Goal: Information Seeking & Learning: Compare options

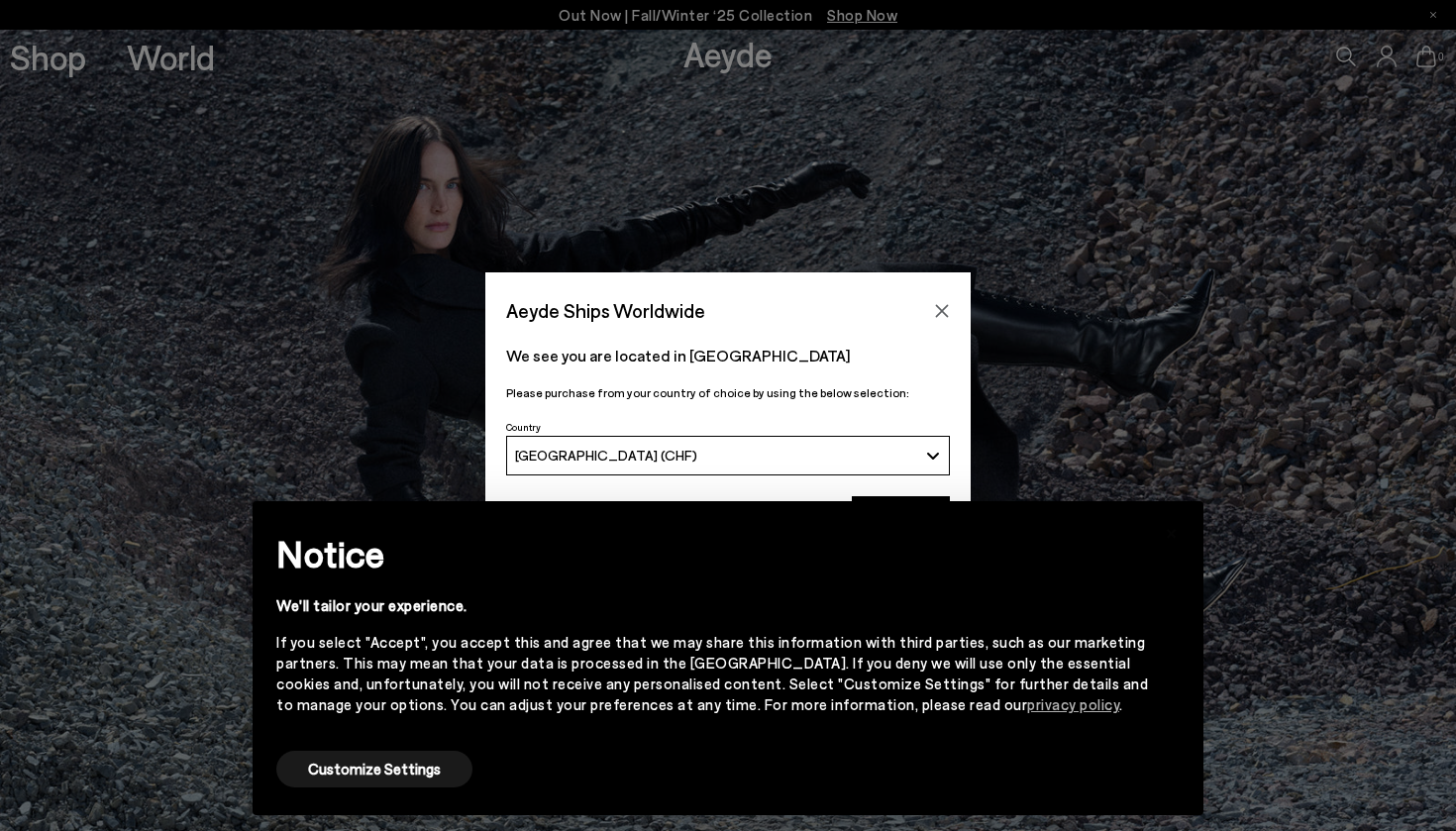
scroll to position [153, 0]
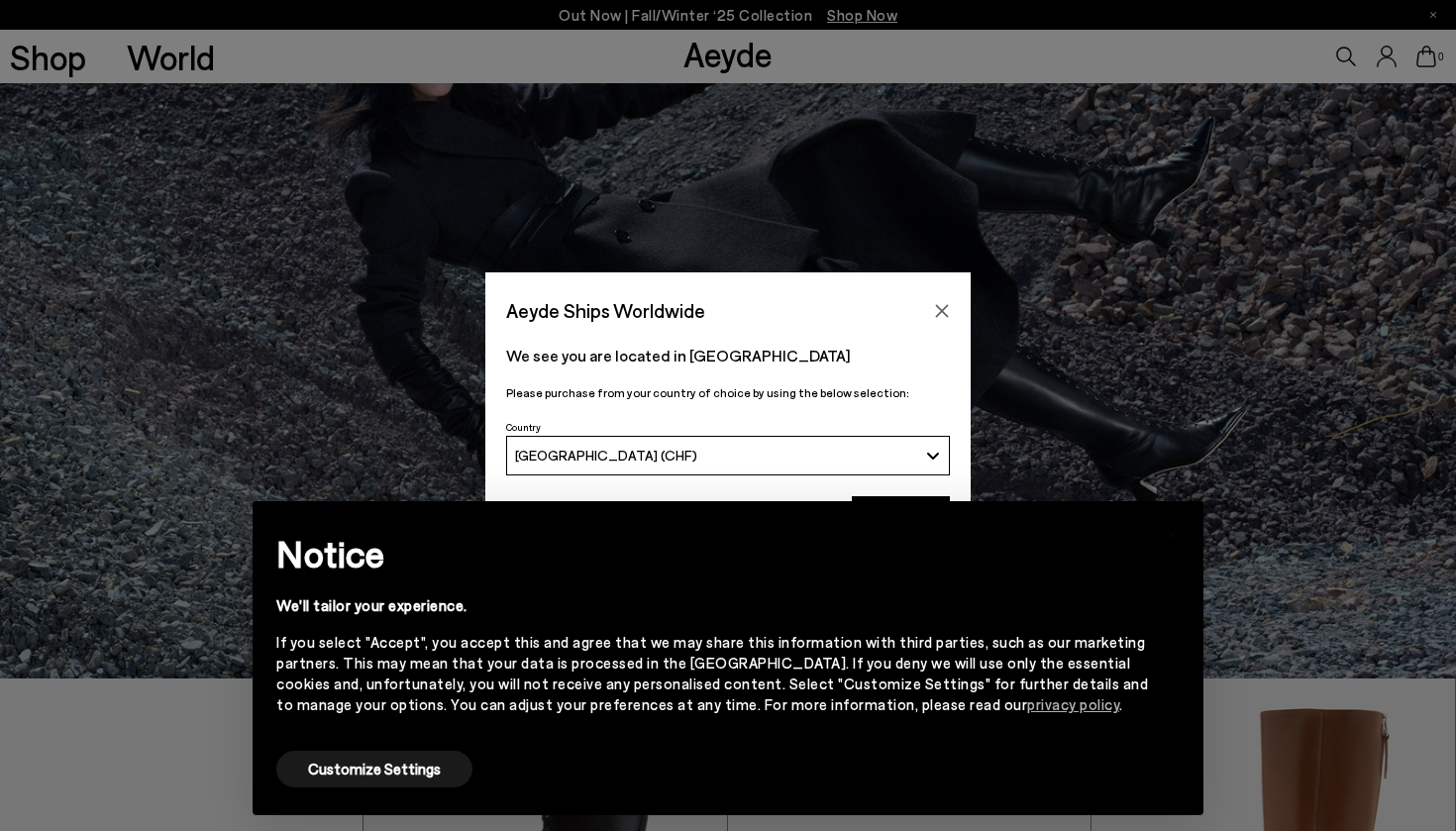
click at [1177, 534] on div "Notice We'll tailor your experience. If you select "Accept", you accept this an…" at bounding box center [728, 636] width 904 height 222
click at [1176, 527] on div "Notice We'll tailor your experience. If you select "Accept", you accept this an…" at bounding box center [728, 636] width 904 height 222
click at [1176, 547] on div "Notice We'll tailor your experience. If you select "Accept", you accept this an…" at bounding box center [728, 636] width 904 height 222
click at [1187, 521] on button "×" at bounding box center [1172, 531] width 48 height 48
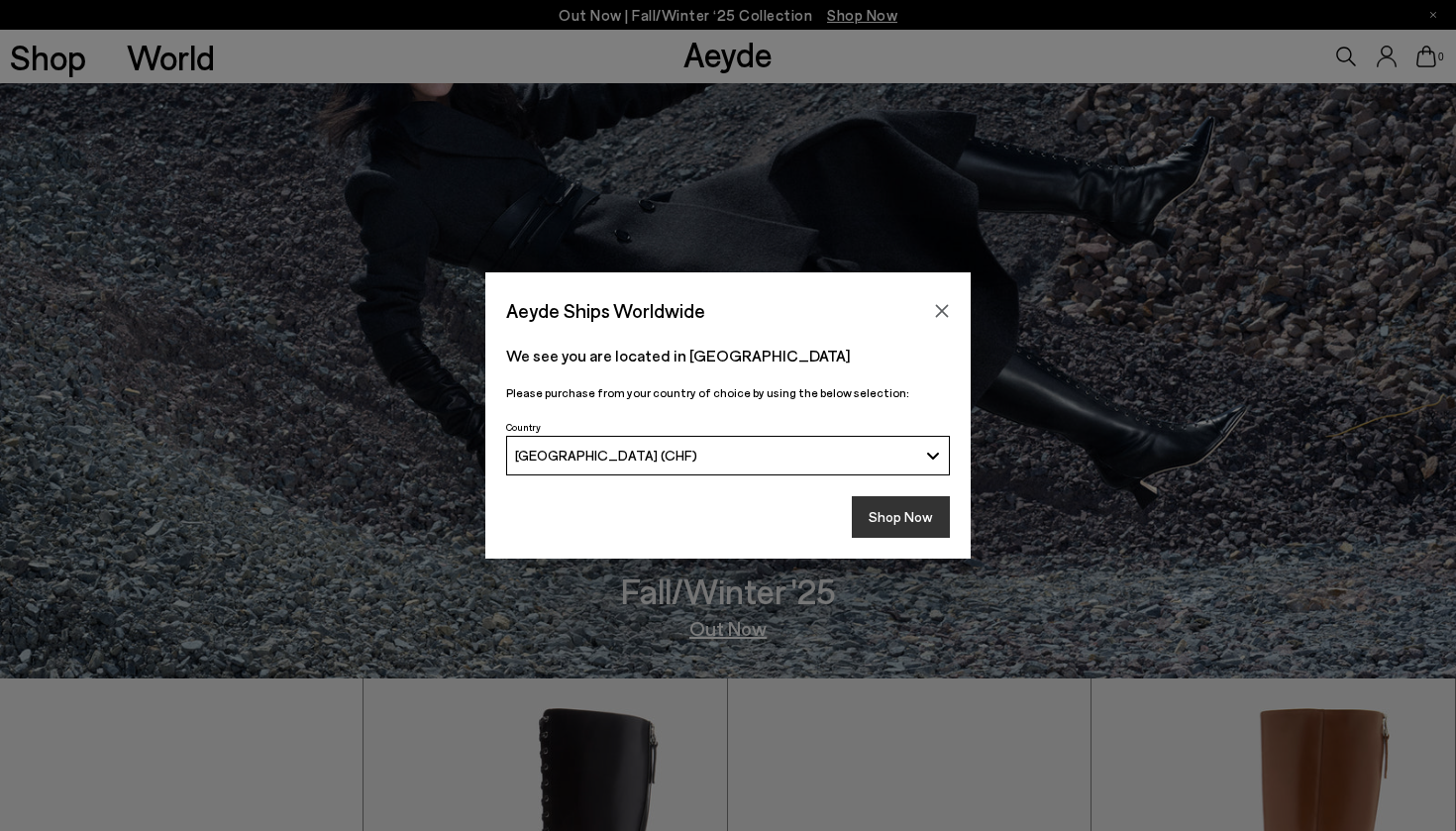
click at [893, 509] on button "Shop Now" at bounding box center [901, 517] width 98 height 42
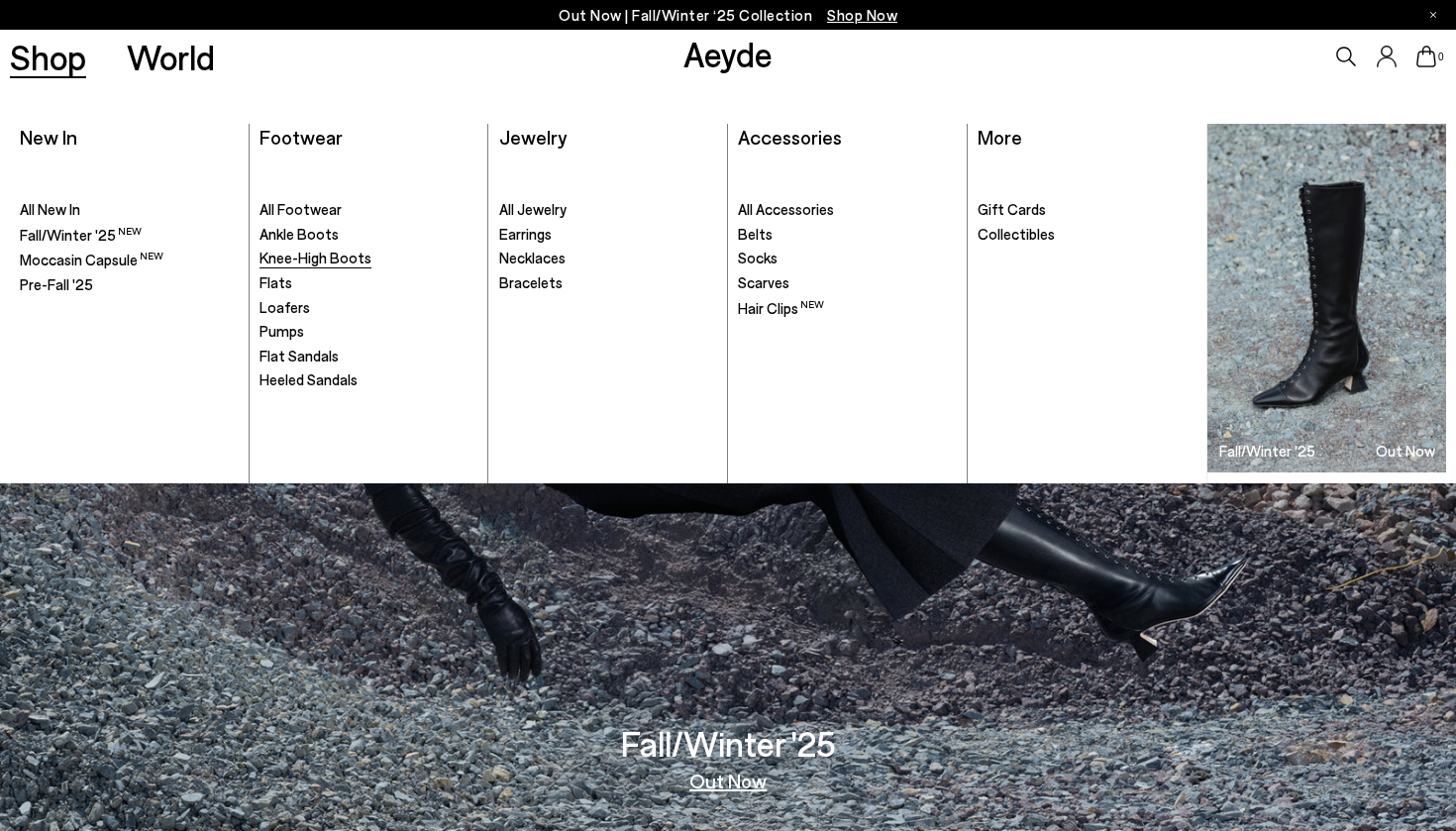
click at [309, 260] on span "Knee-High Boots" at bounding box center [316, 258] width 112 height 18
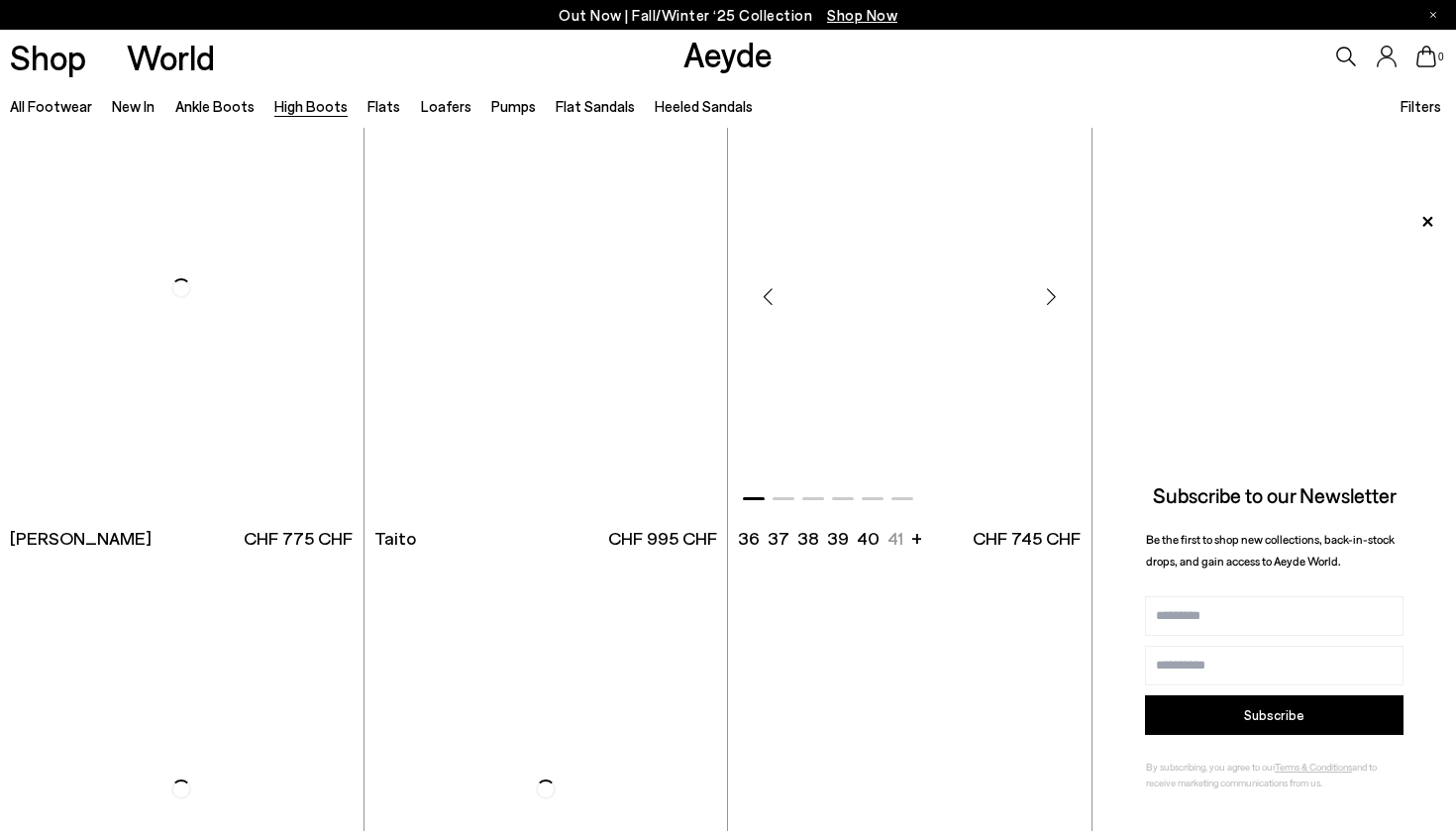
scroll to position [4105, 0]
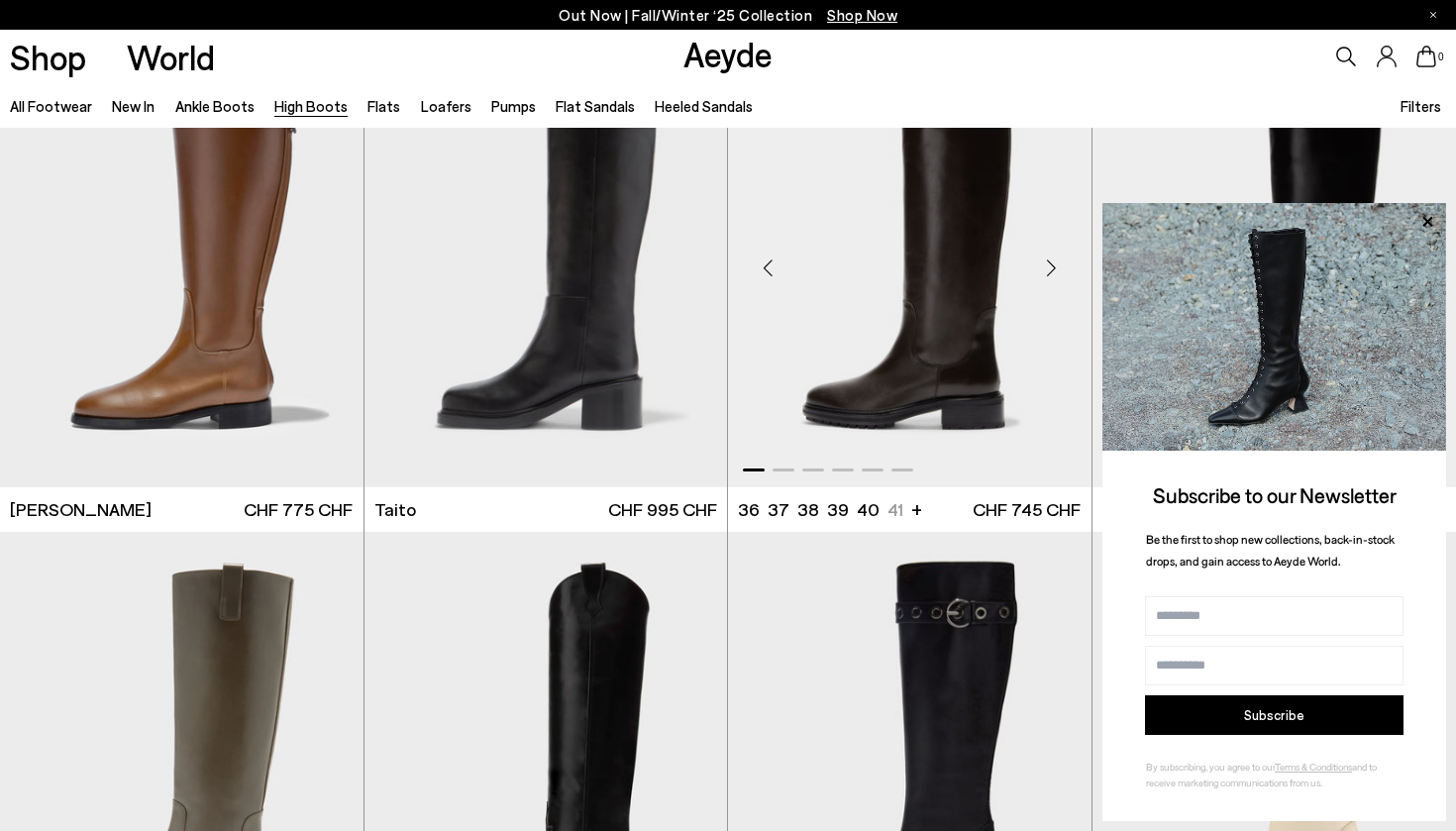
click at [1059, 271] on div "Next slide" at bounding box center [1053, 268] width 60 height 60
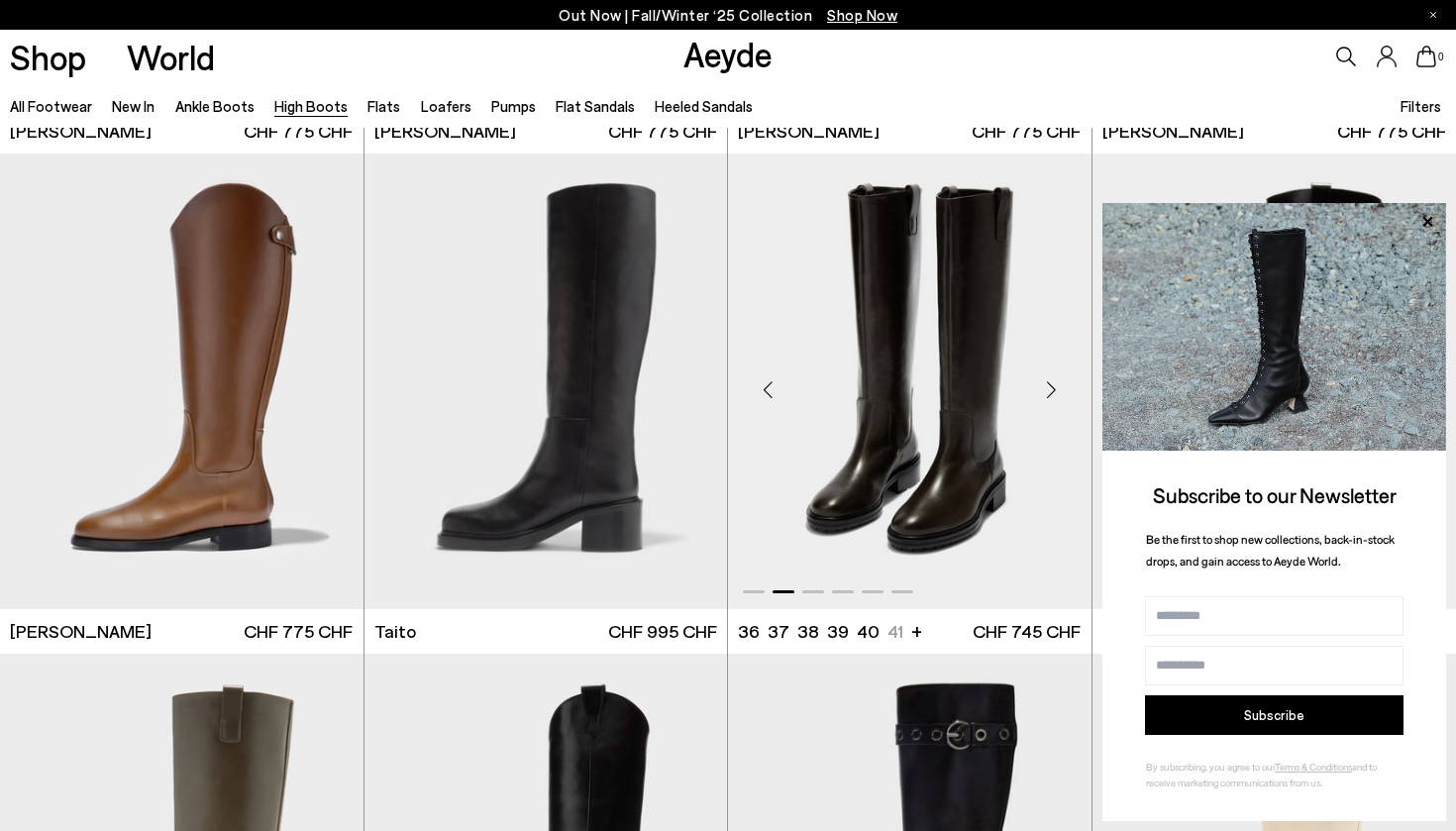
scroll to position [3939, 0]
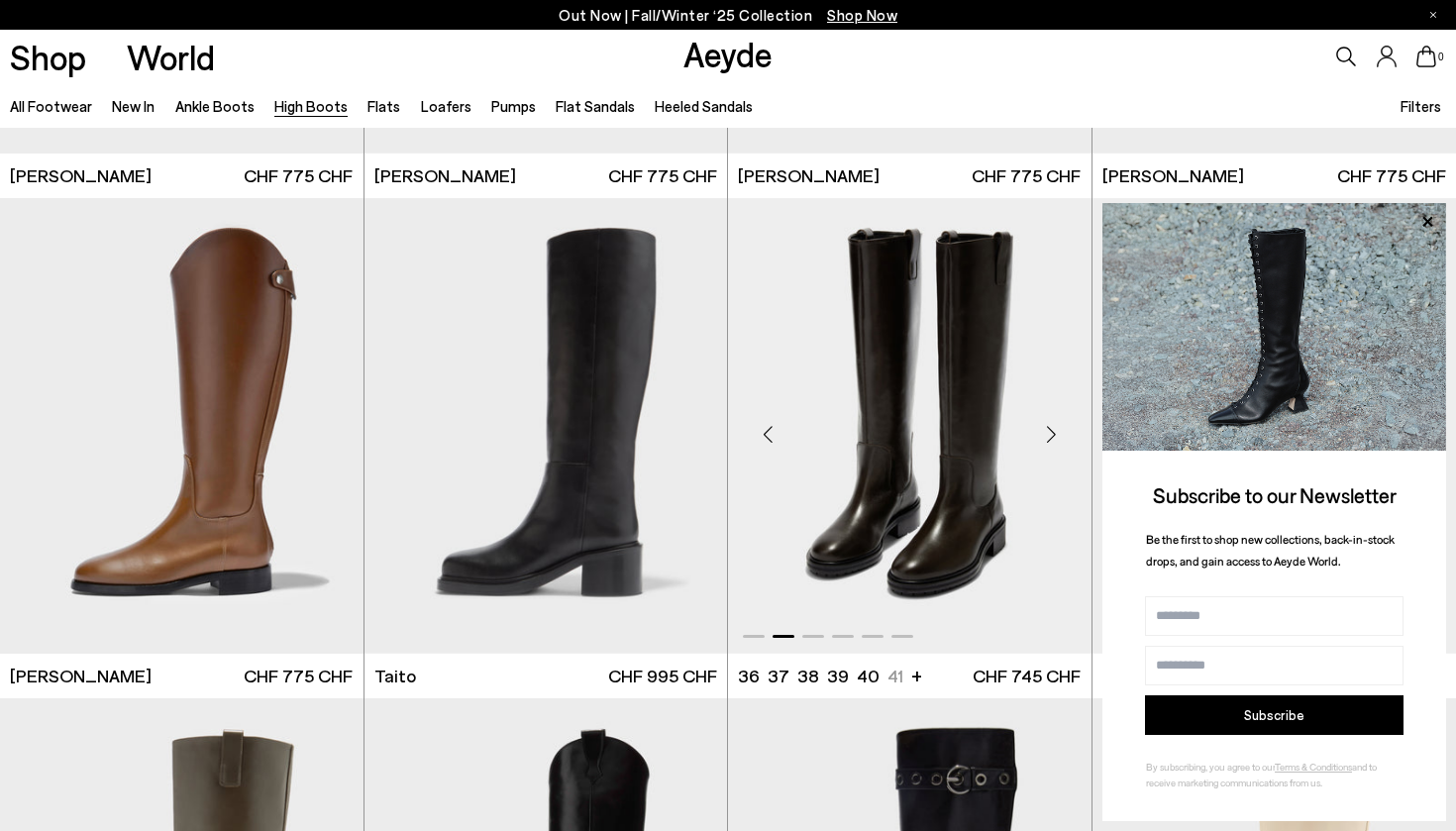
click at [955, 496] on img "2 / 6" at bounding box center [910, 425] width 364 height 456
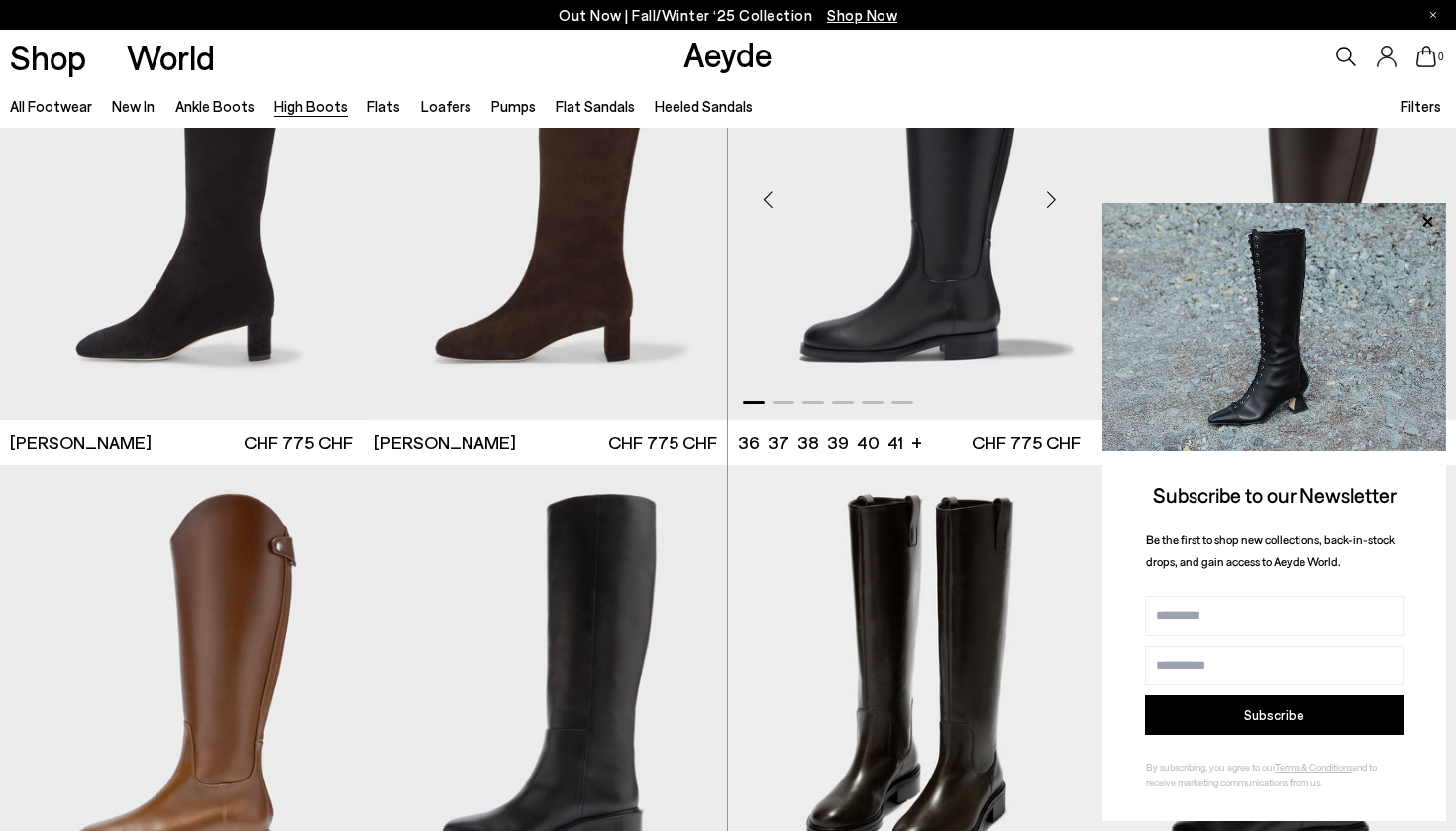
scroll to position [3591, 0]
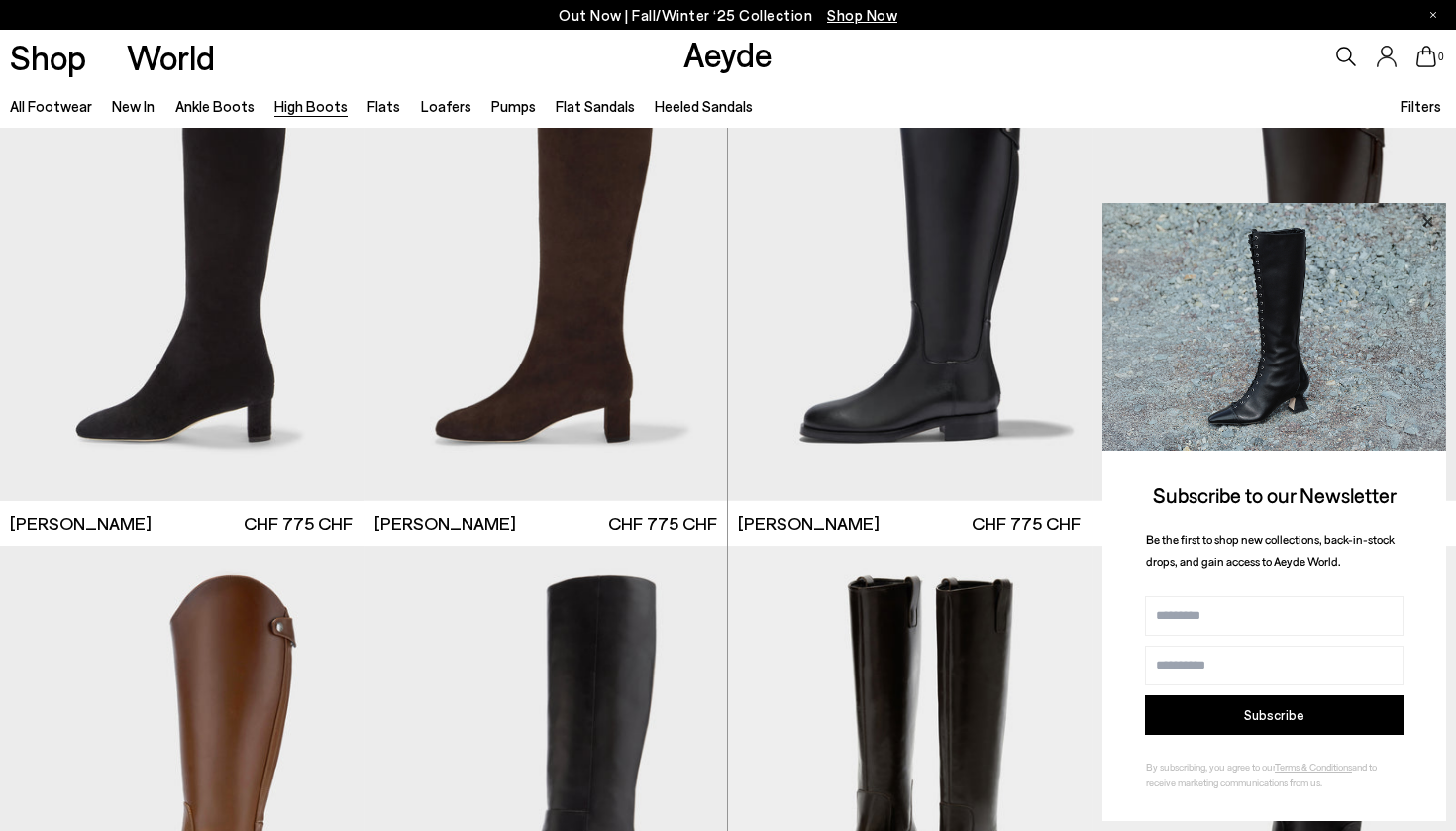
click at [1433, 224] on icon at bounding box center [1427, 222] width 26 height 26
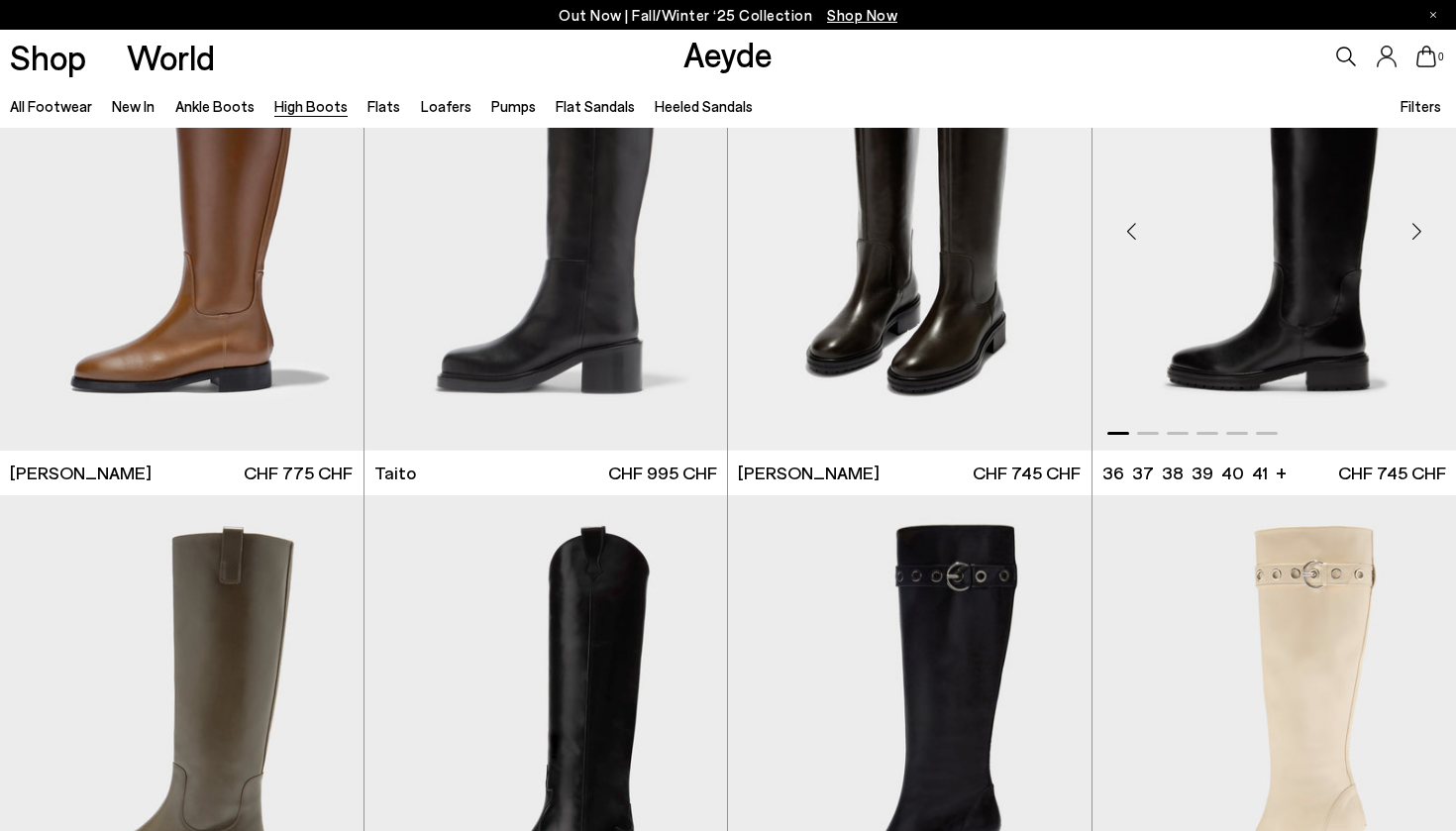
scroll to position [4143, 0]
click at [573, 346] on img "1 / 6" at bounding box center [546, 222] width 364 height 456
click at [1214, 286] on img "1 / 6" at bounding box center [1274, 222] width 364 height 456
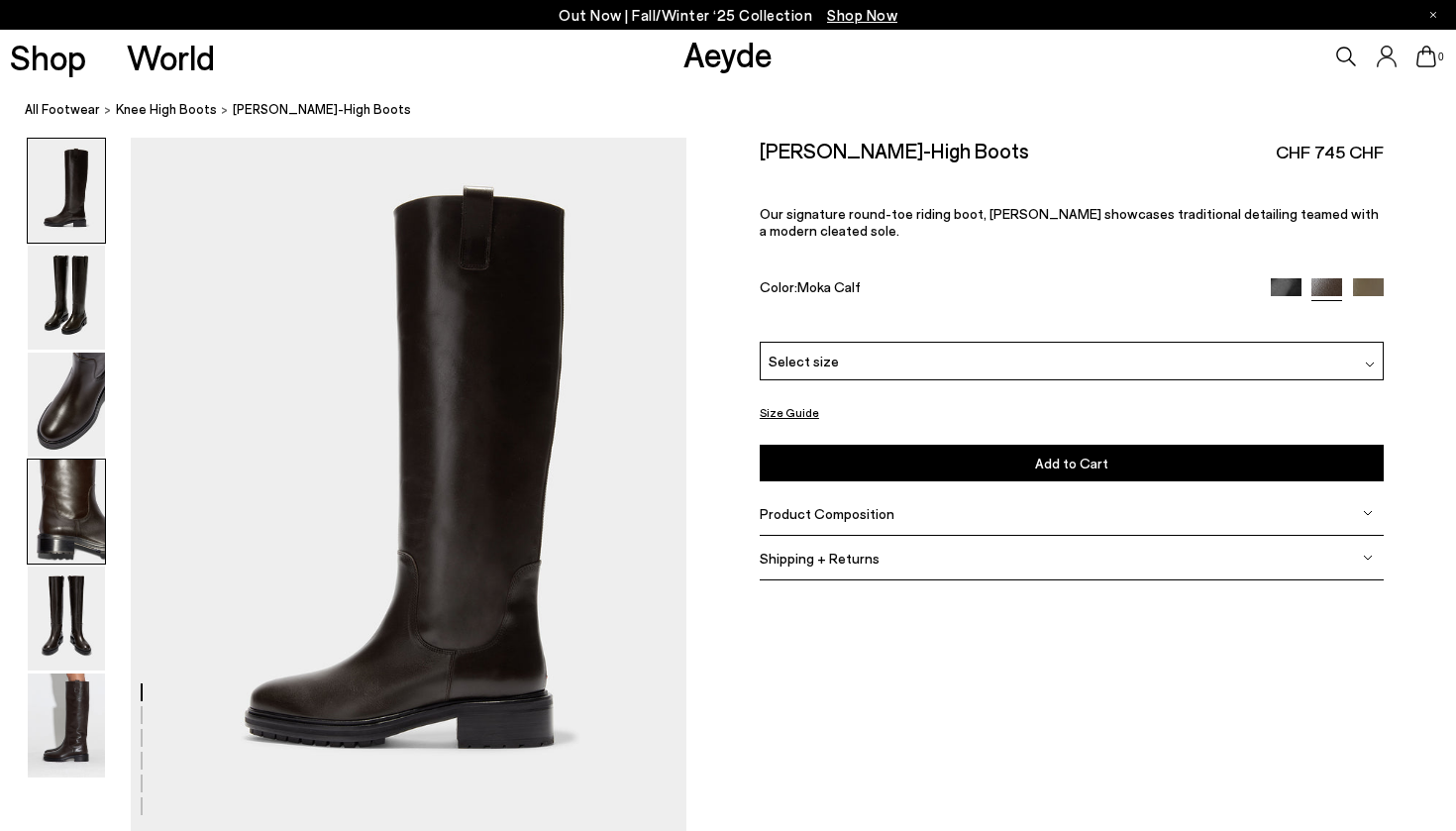
click at [74, 544] on img at bounding box center [66, 511] width 77 height 104
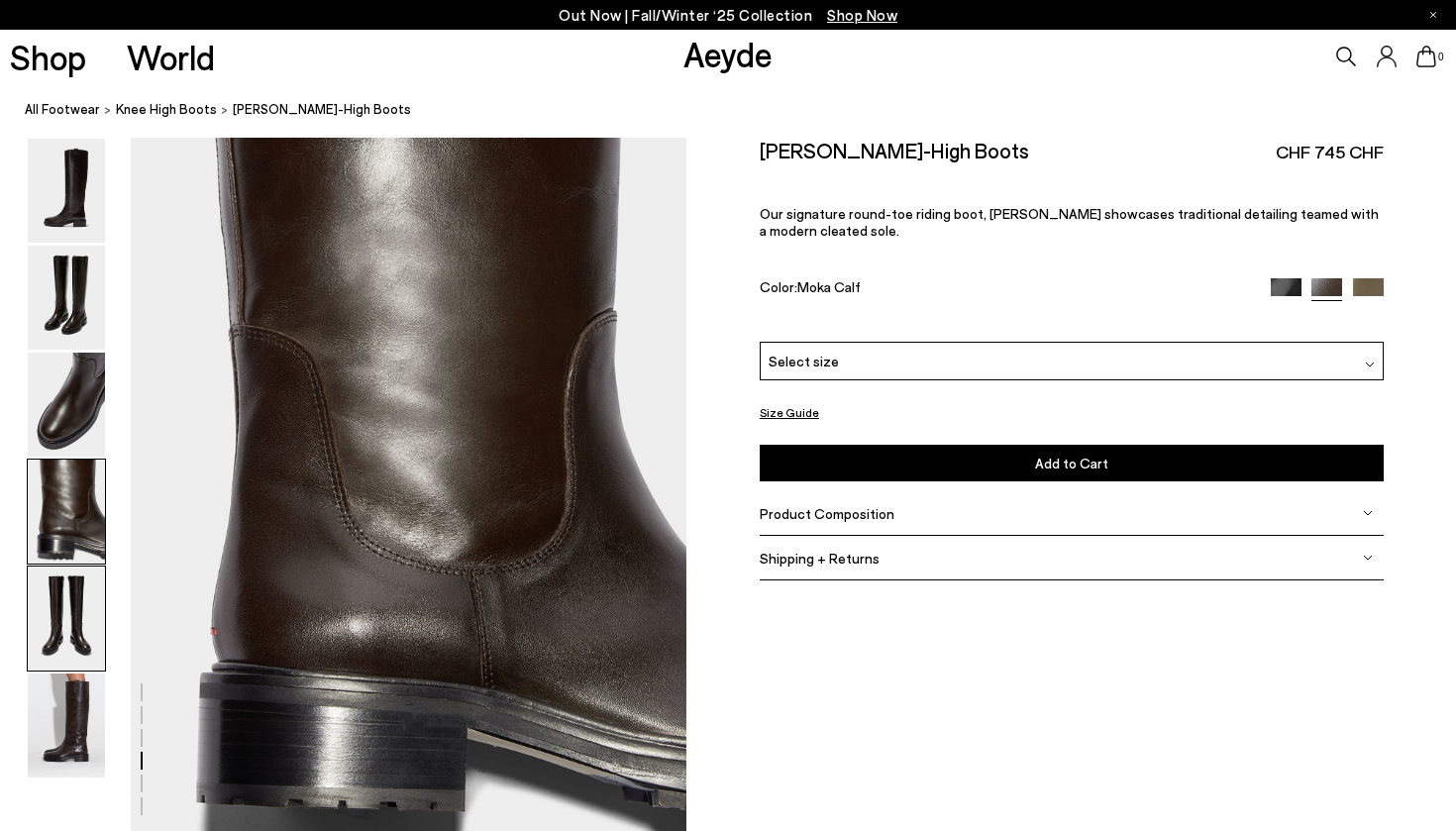
click at [72, 577] on img at bounding box center [66, 618] width 77 height 104
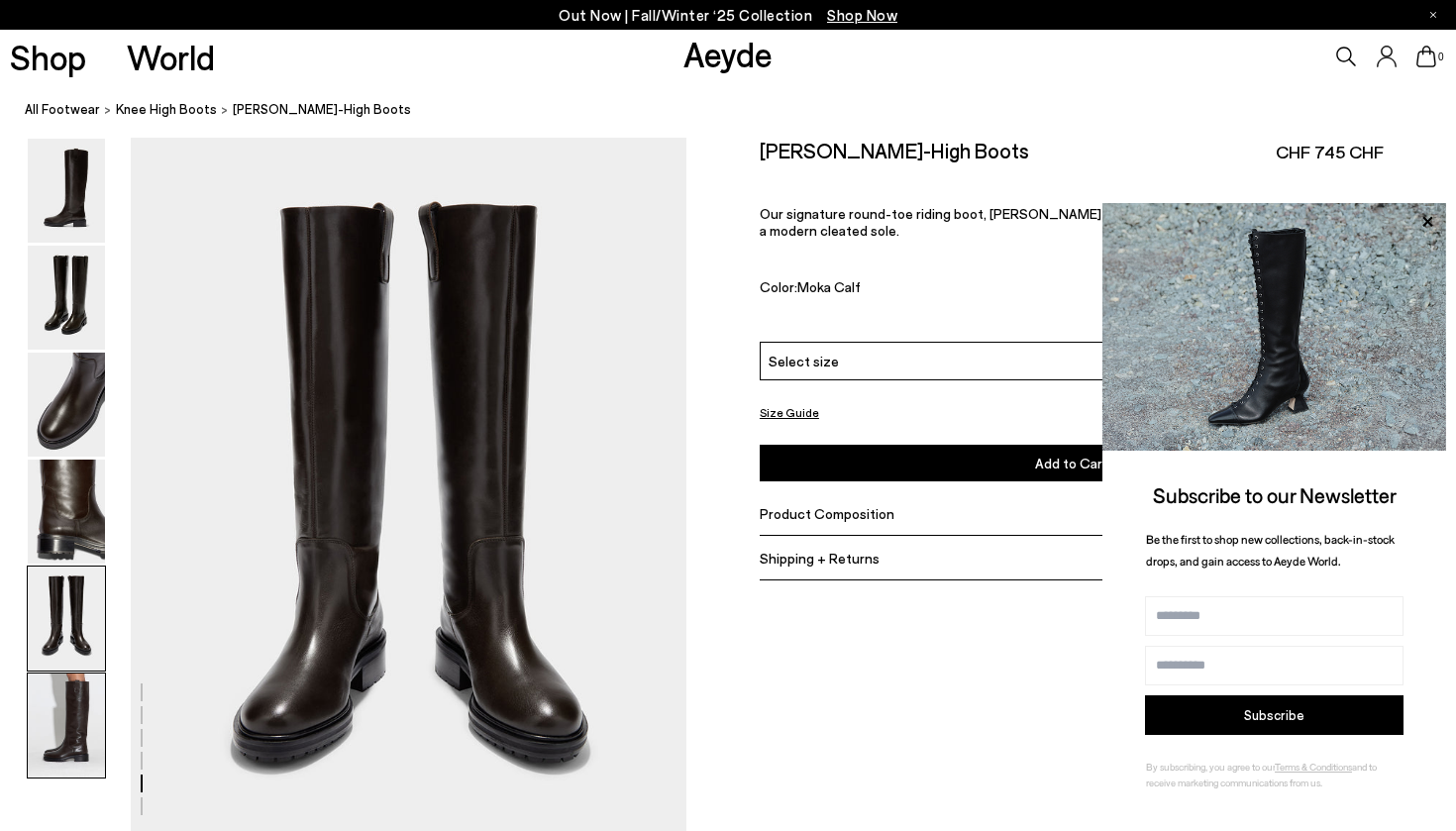
click at [52, 695] on img at bounding box center [66, 725] width 77 height 104
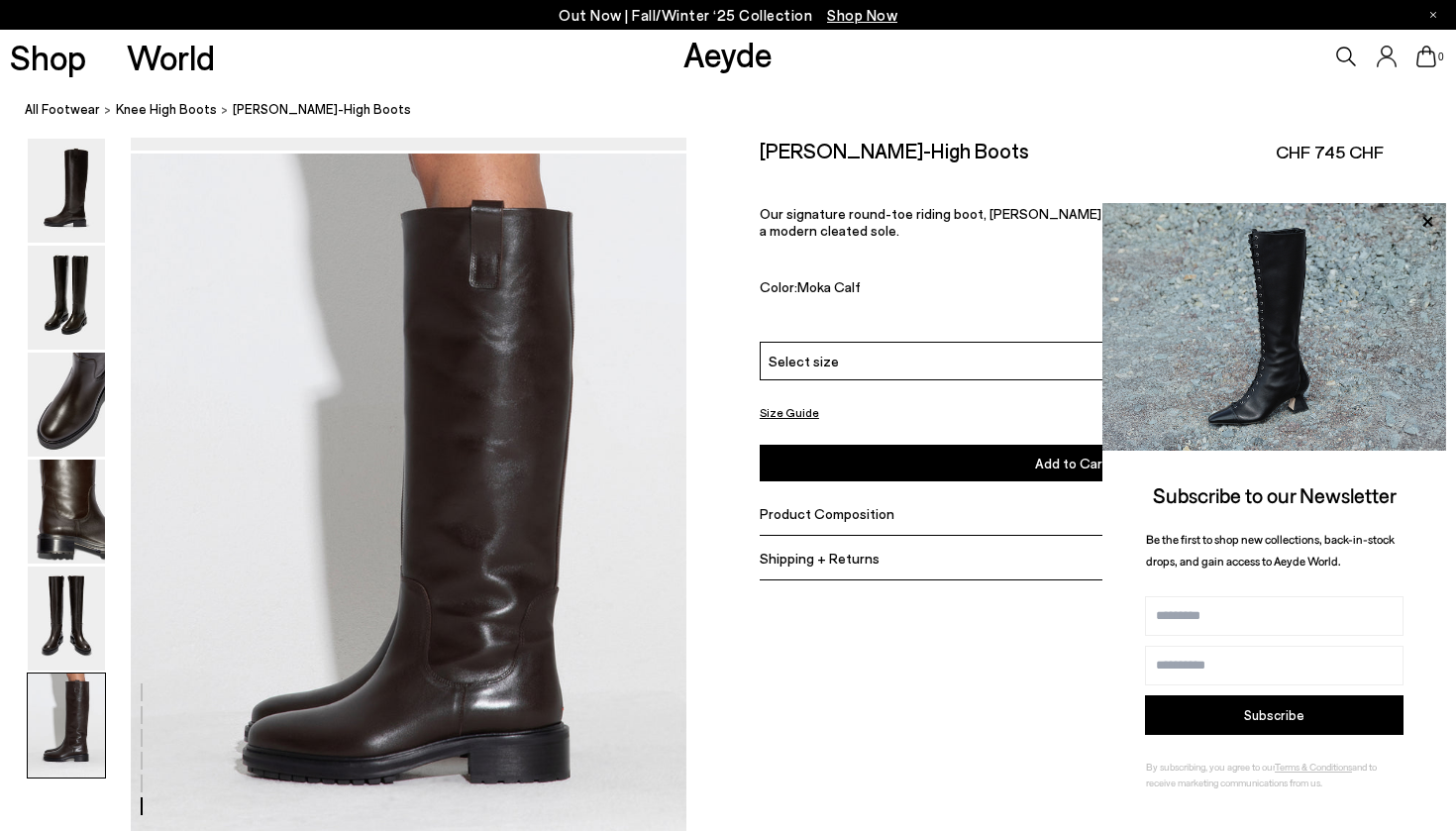
scroll to position [3811, 0]
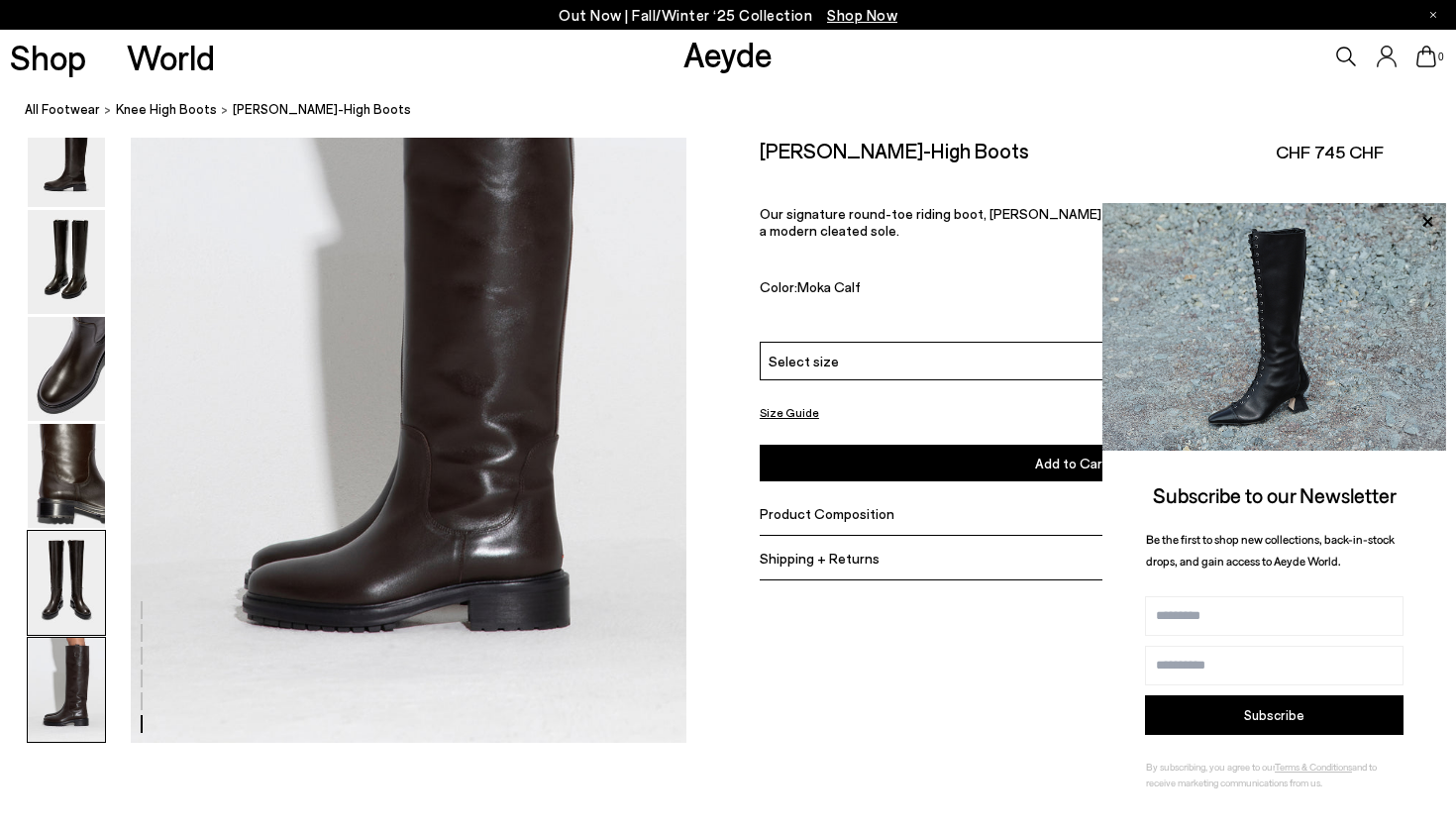
click at [54, 612] on img at bounding box center [66, 583] width 77 height 104
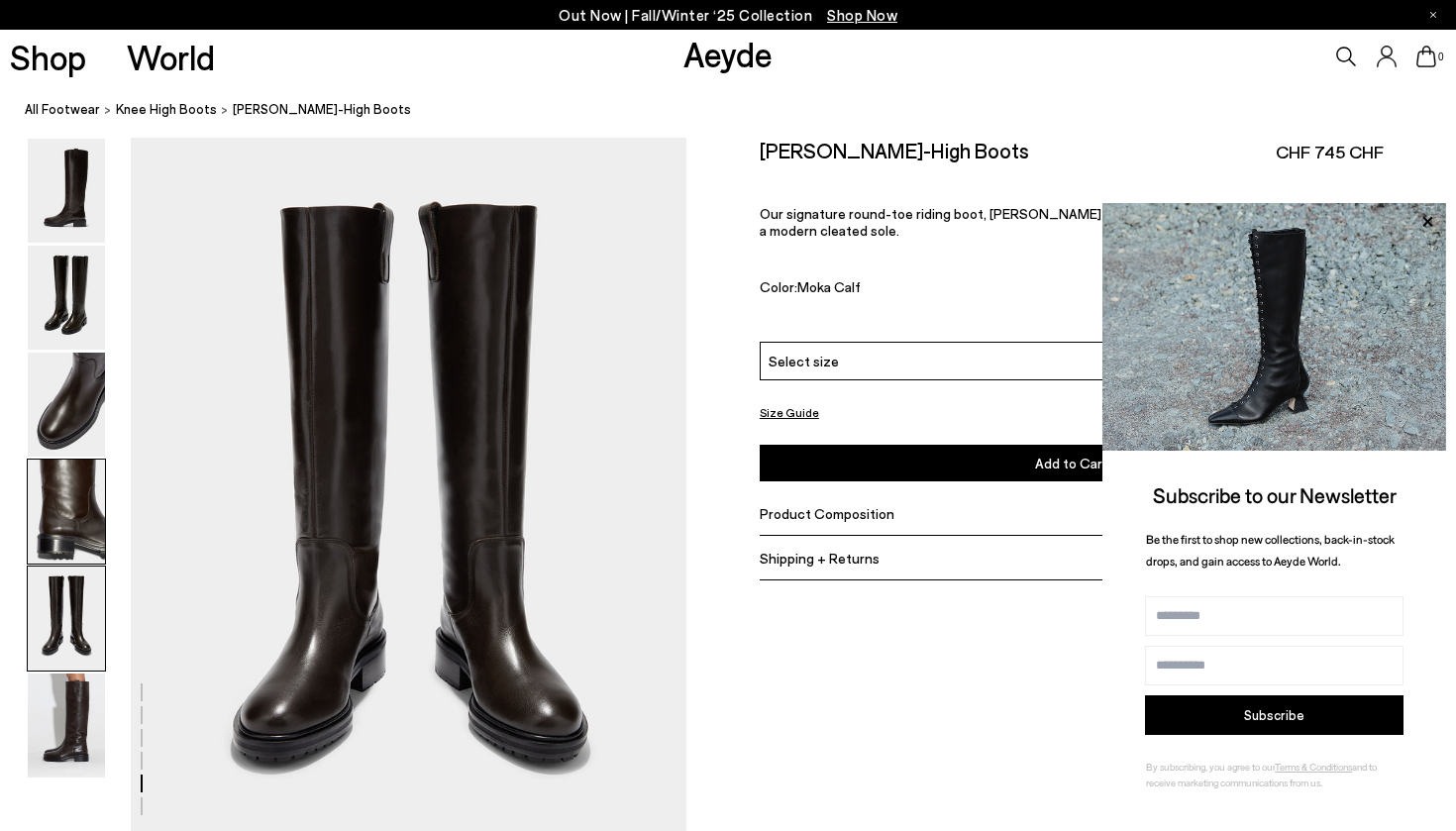
click at [39, 499] on img at bounding box center [66, 511] width 77 height 104
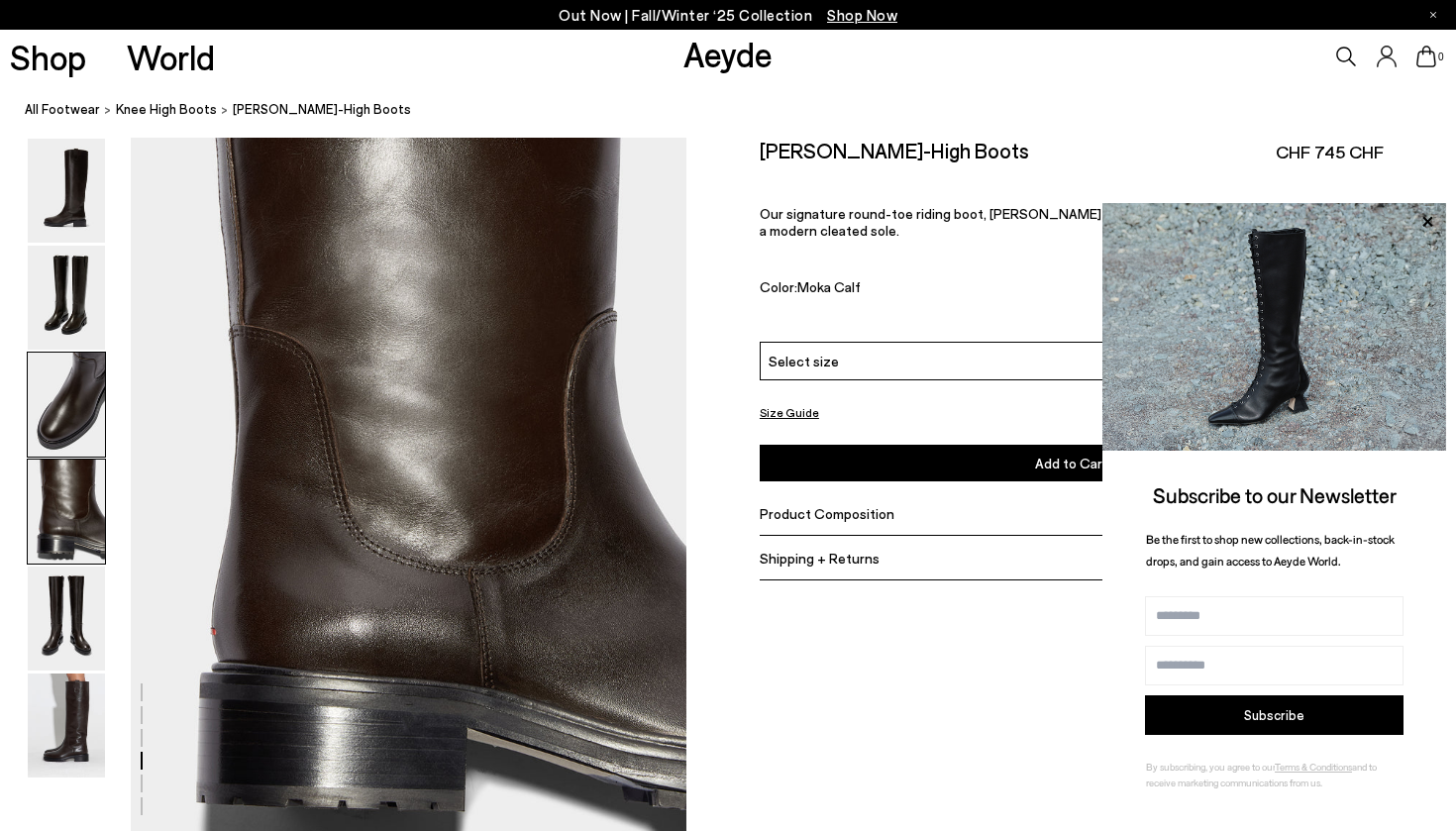
click at [58, 408] on img at bounding box center [66, 405] width 77 height 104
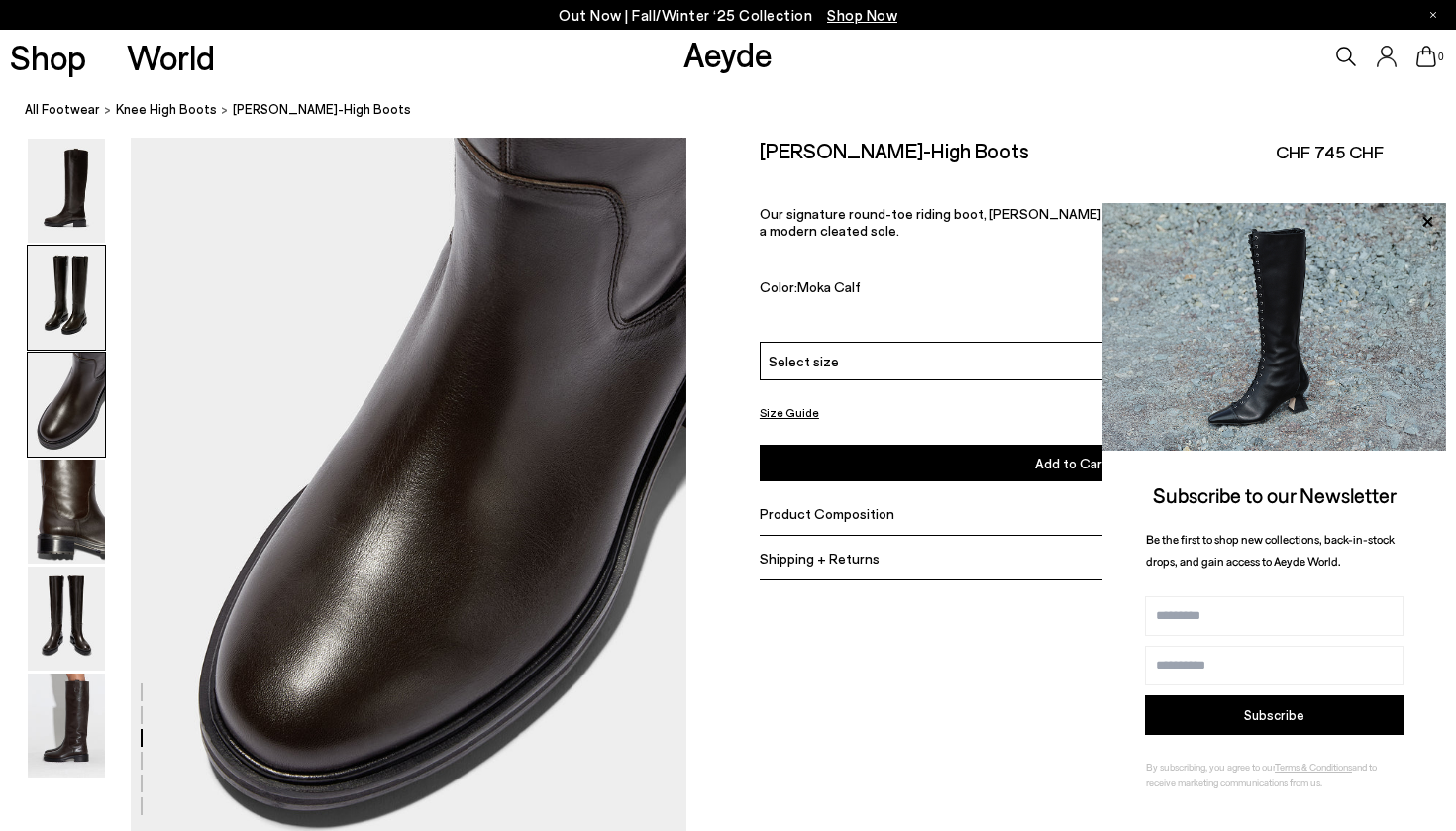
click at [63, 284] on img at bounding box center [66, 298] width 77 height 104
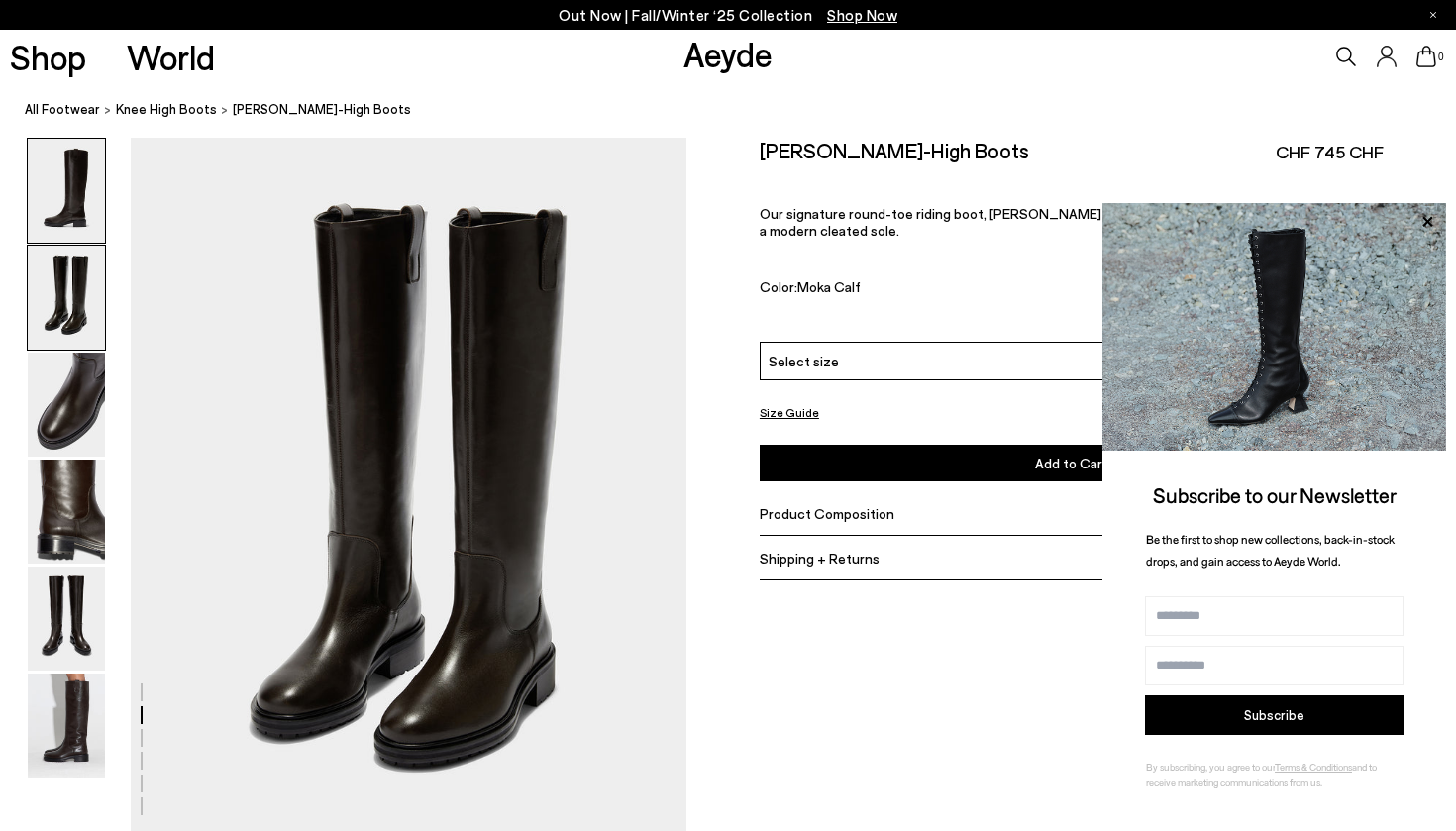
click at [71, 197] on img at bounding box center [66, 191] width 77 height 104
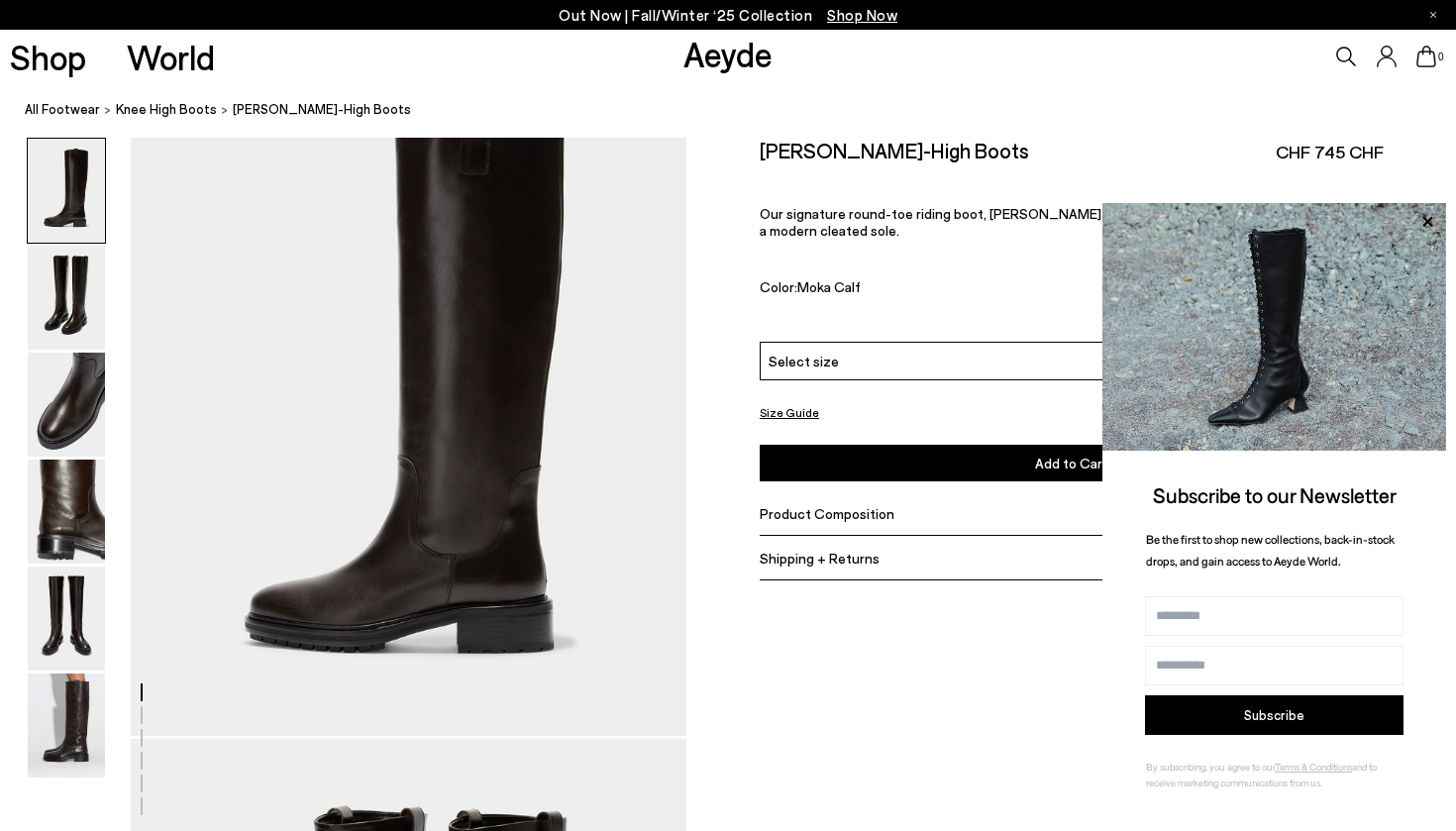
scroll to position [0, 0]
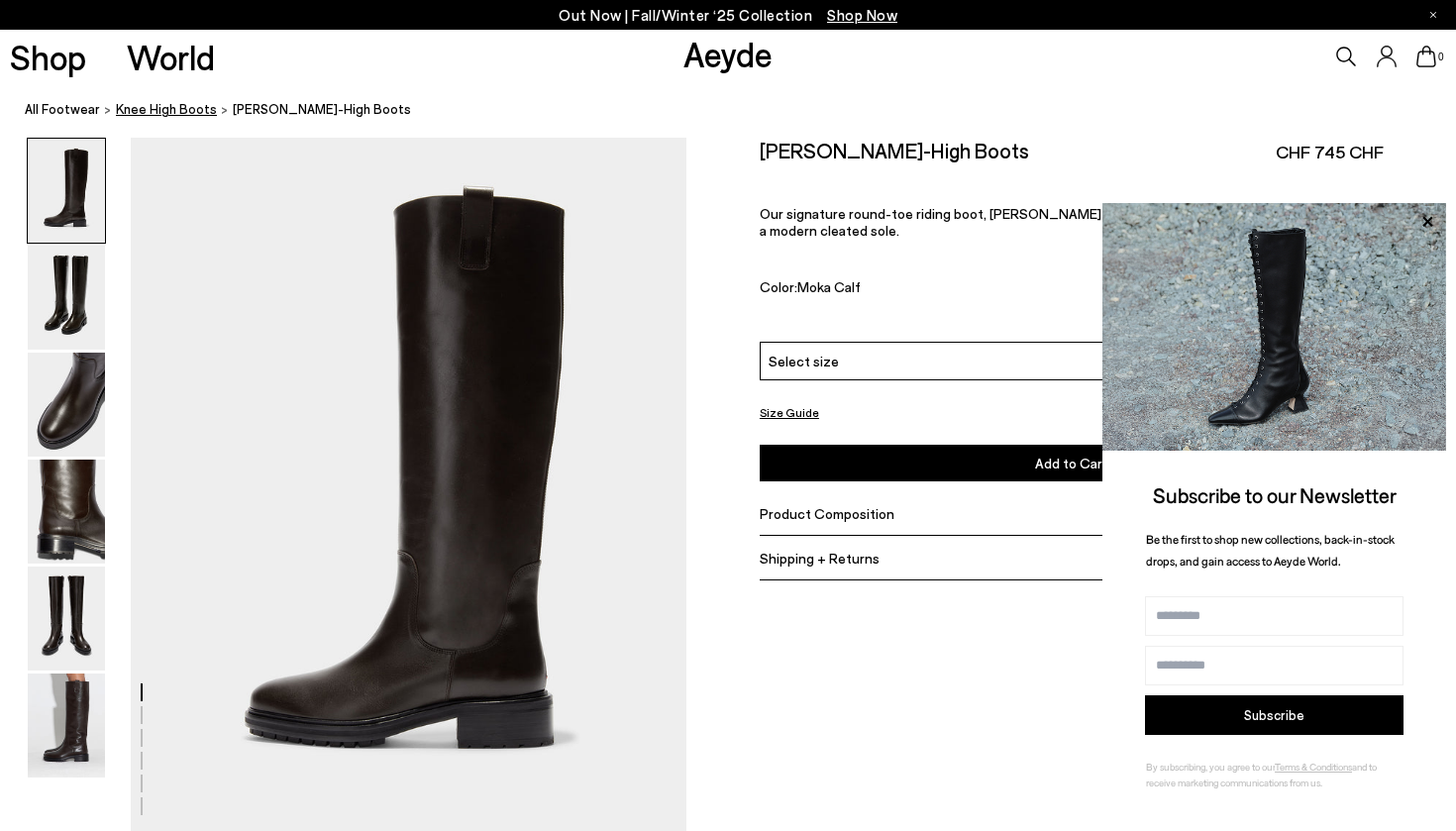
click at [139, 115] on span "knee high boots" at bounding box center [166, 109] width 101 height 16
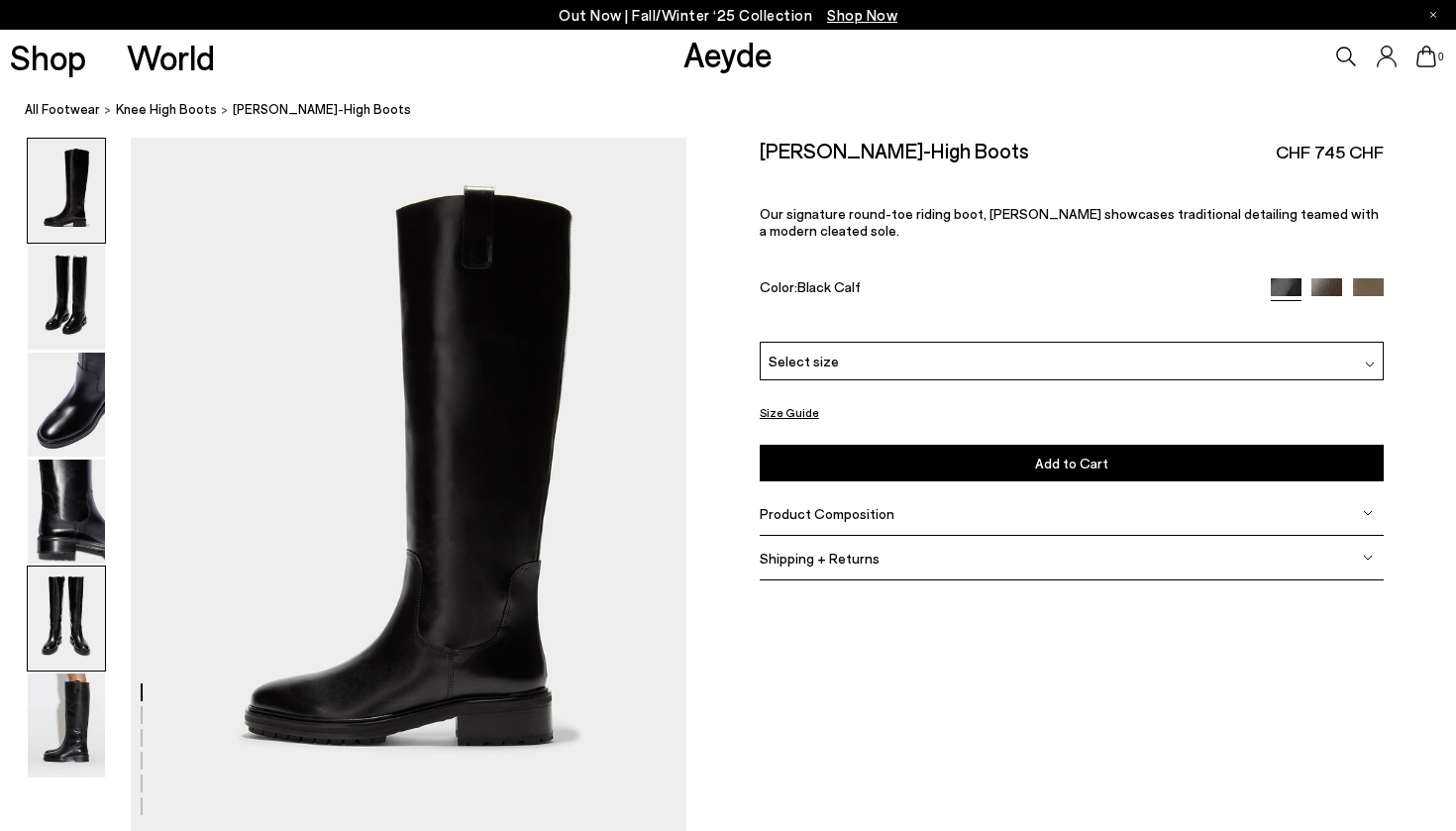
click at [72, 602] on img at bounding box center [66, 618] width 77 height 104
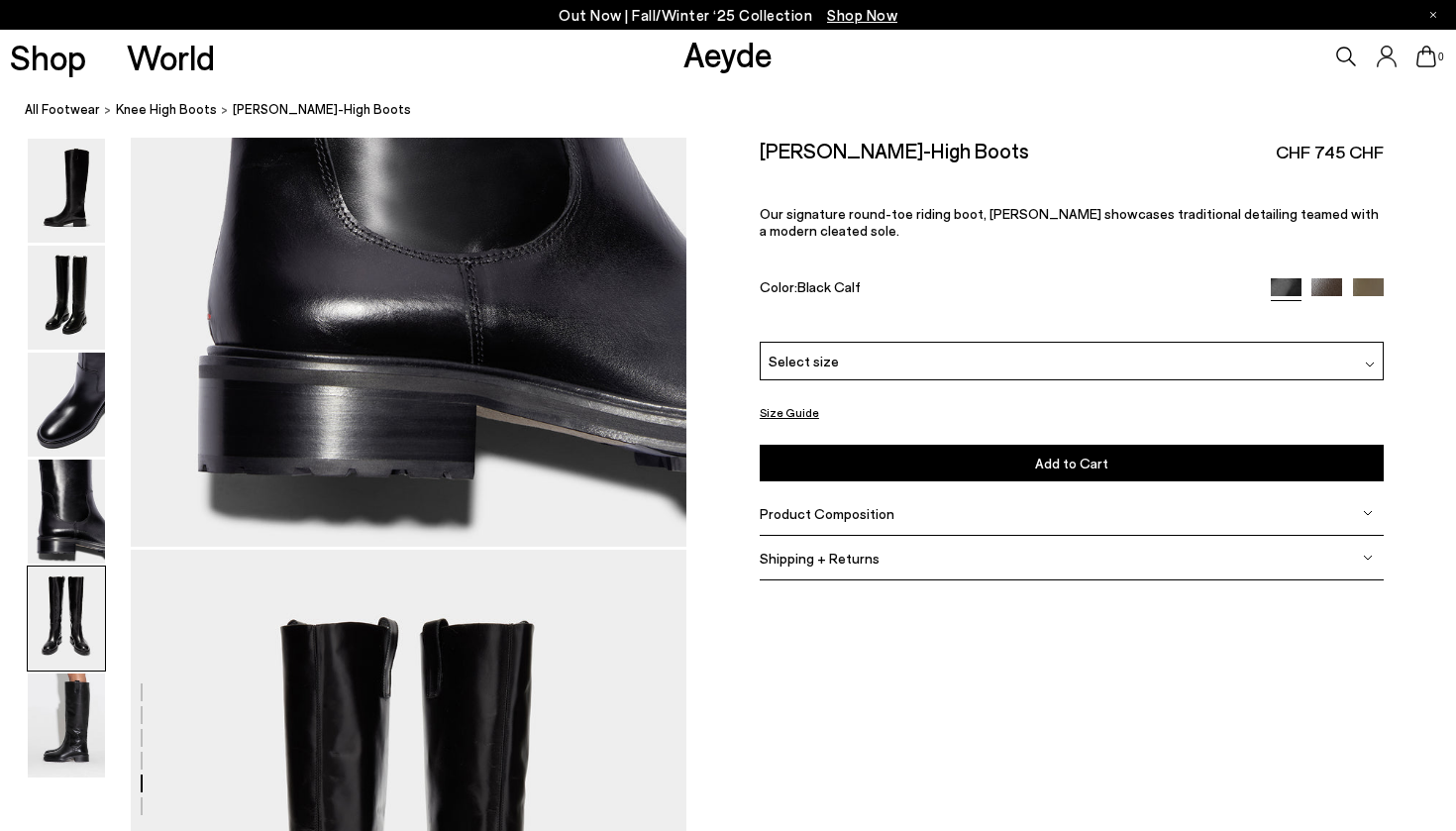
scroll to position [2930, 0]
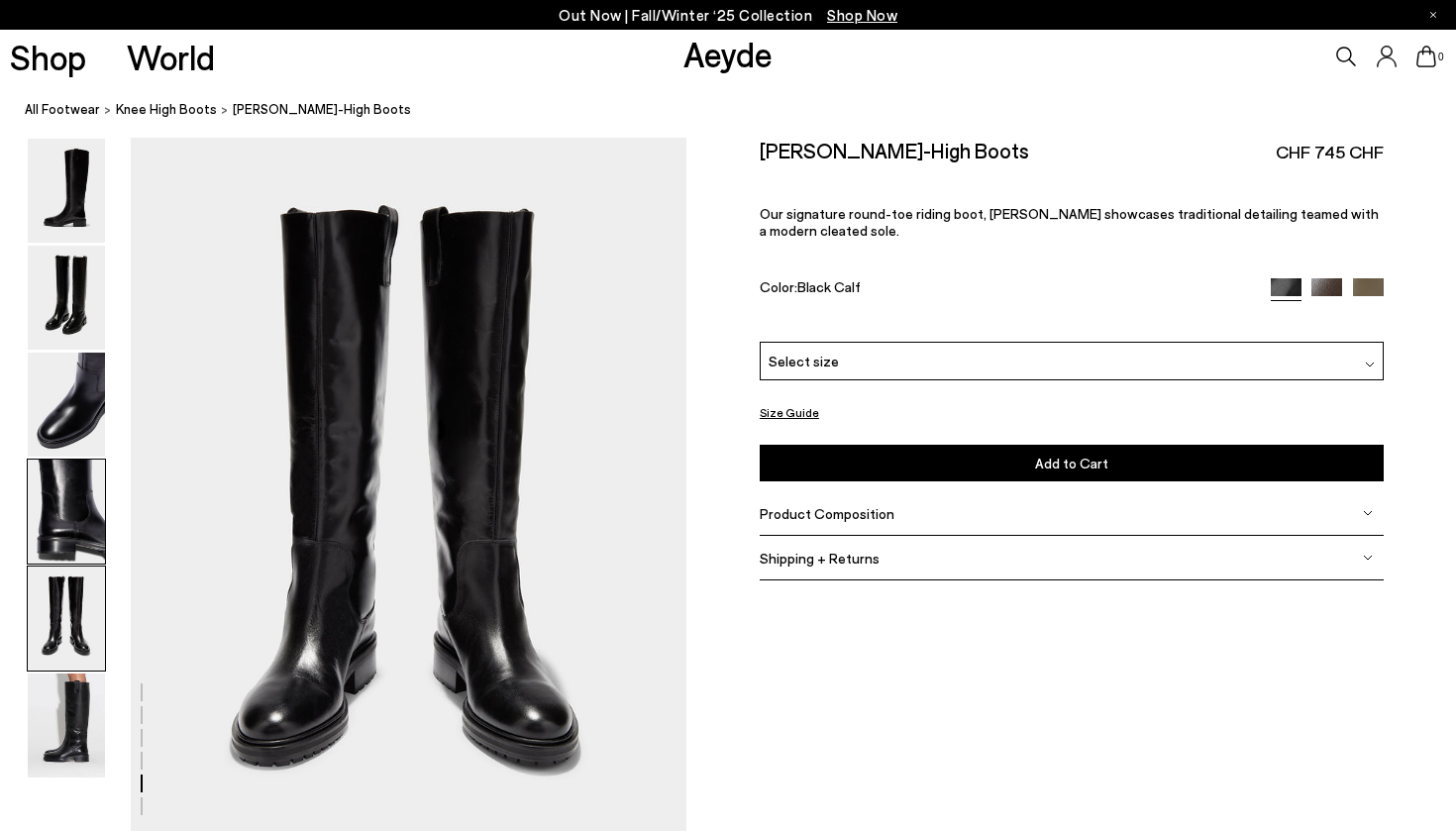
click at [62, 510] on img at bounding box center [66, 511] width 77 height 104
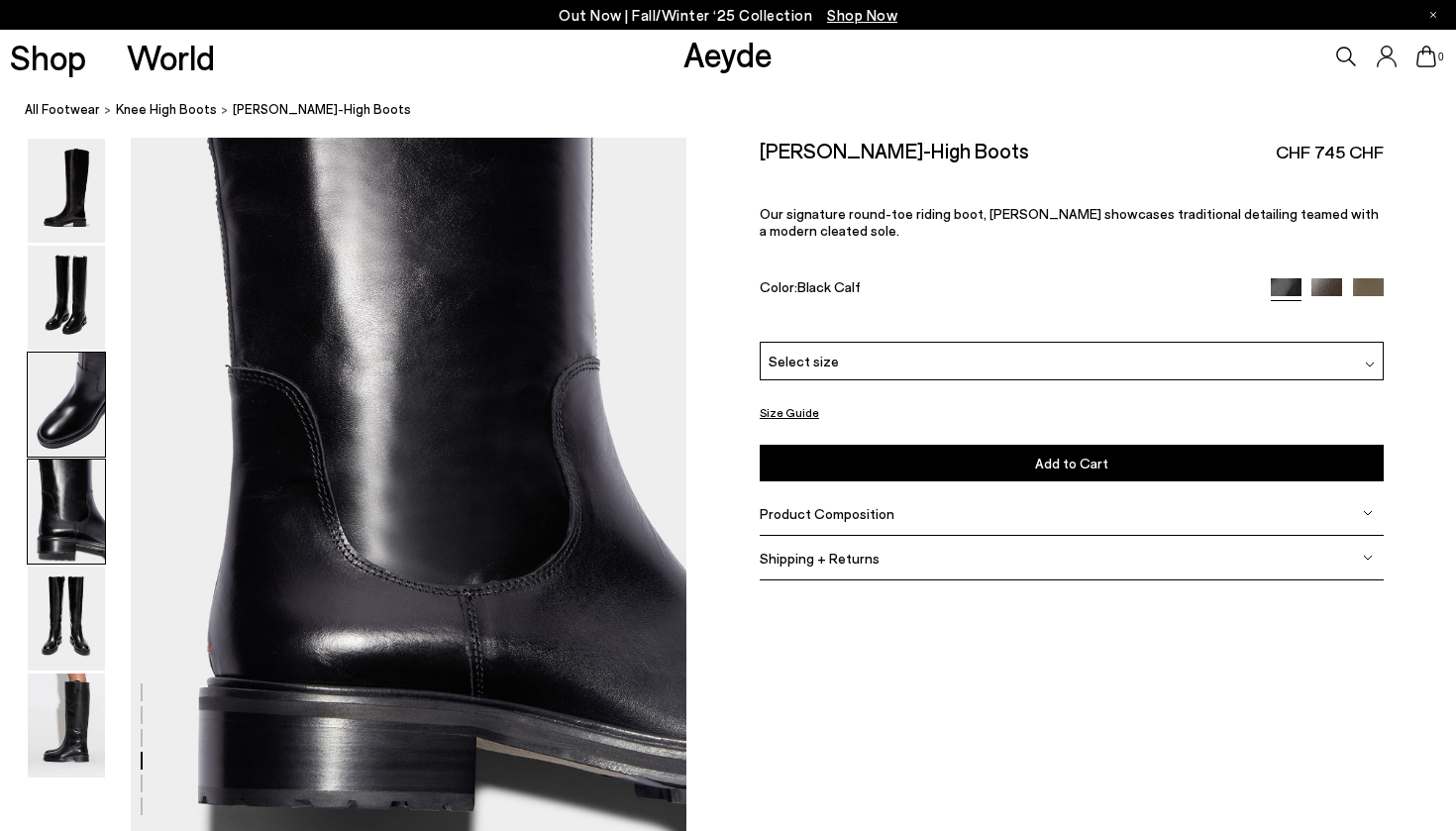
click at [69, 402] on img at bounding box center [66, 405] width 77 height 104
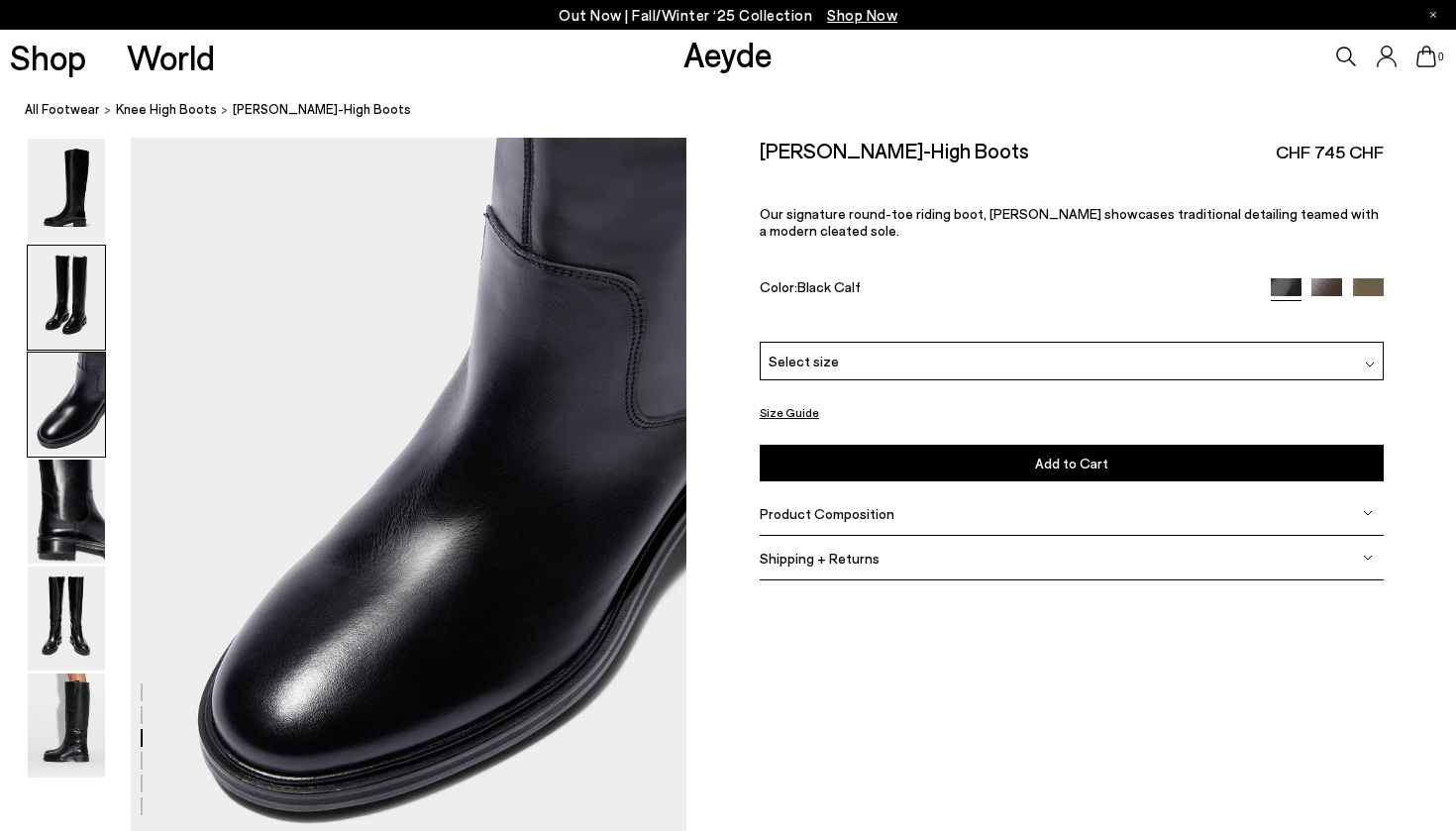
click at [58, 295] on img at bounding box center [66, 298] width 77 height 104
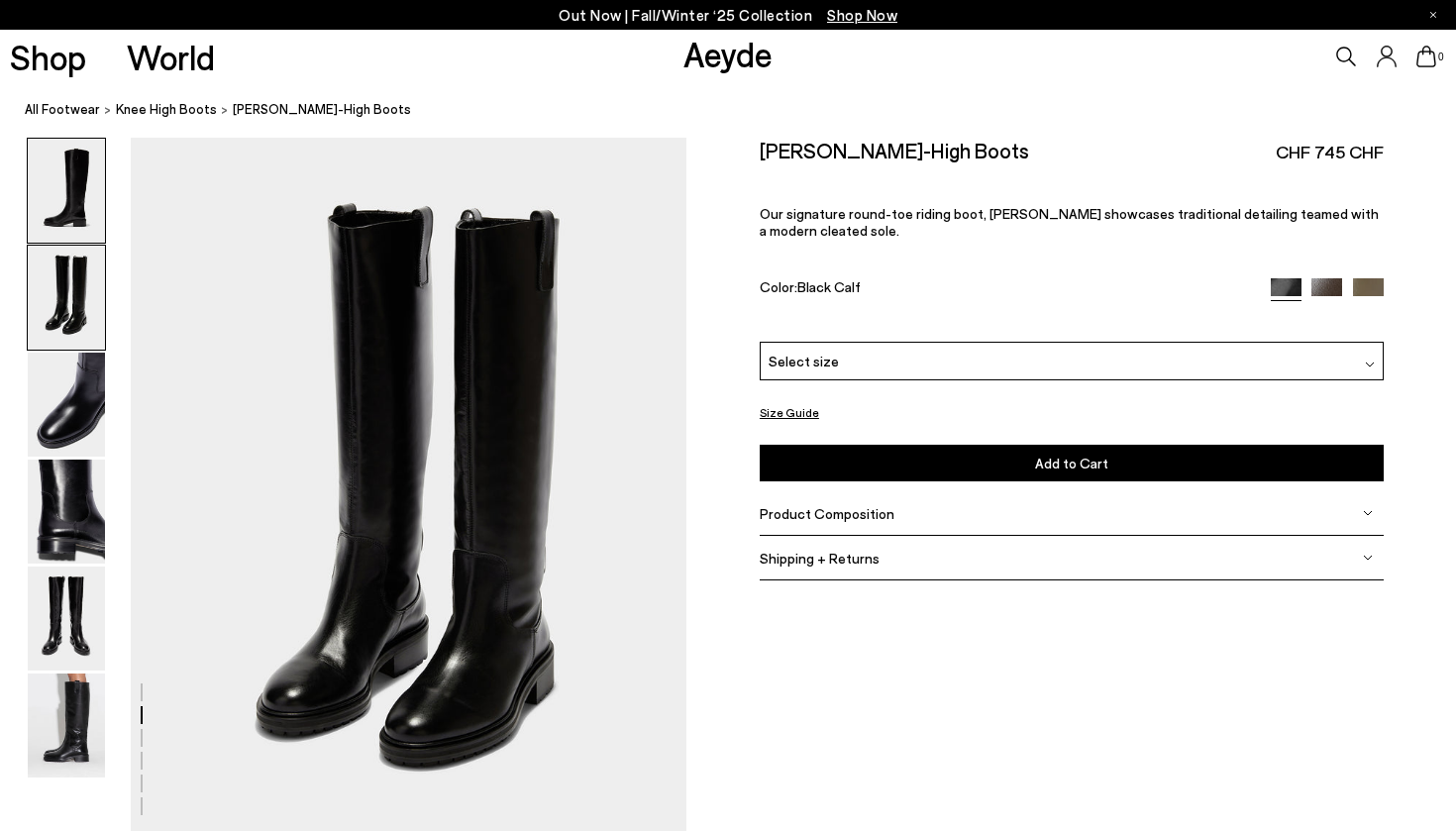
click at [72, 197] on img at bounding box center [66, 191] width 77 height 104
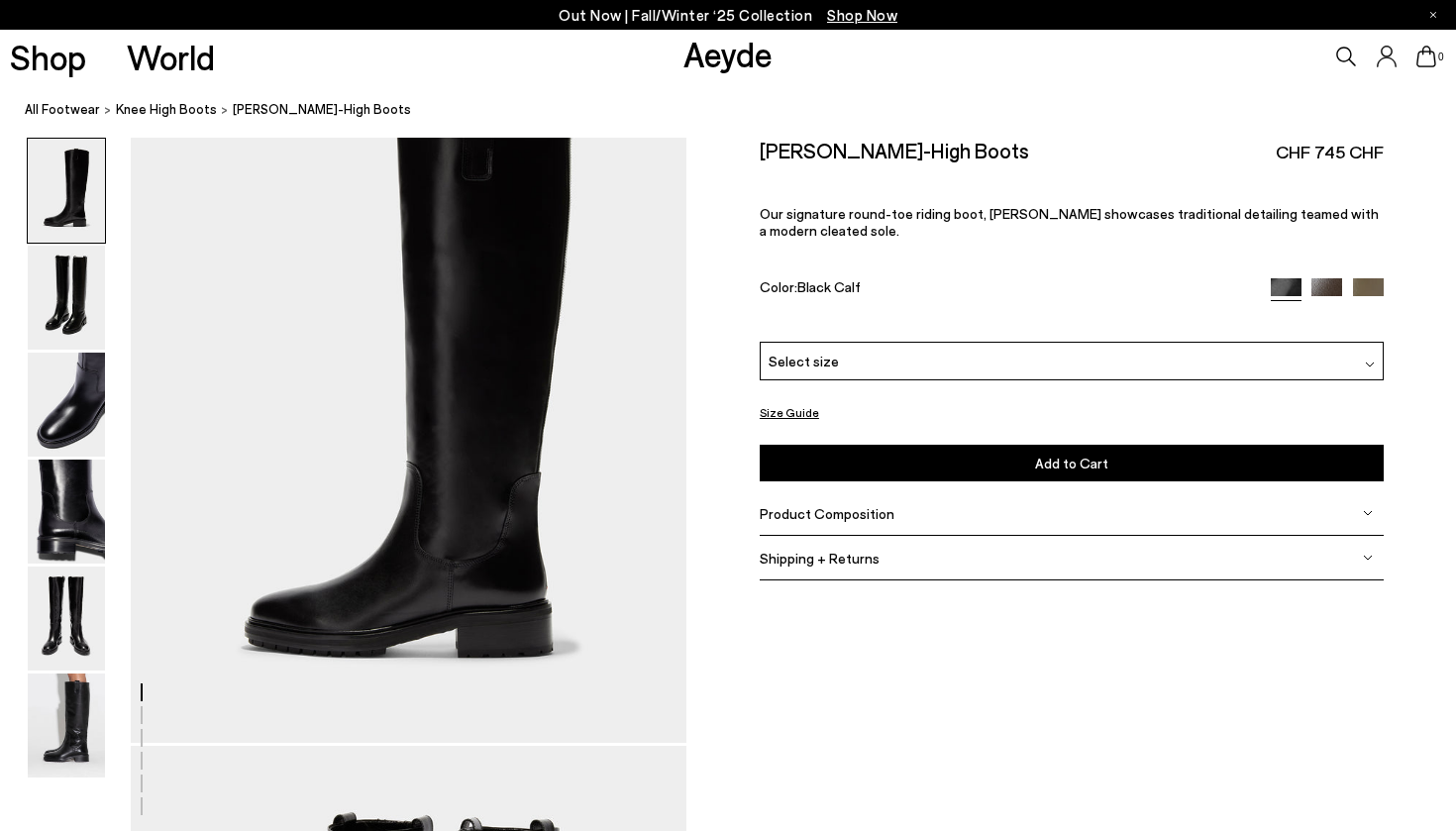
scroll to position [0, 0]
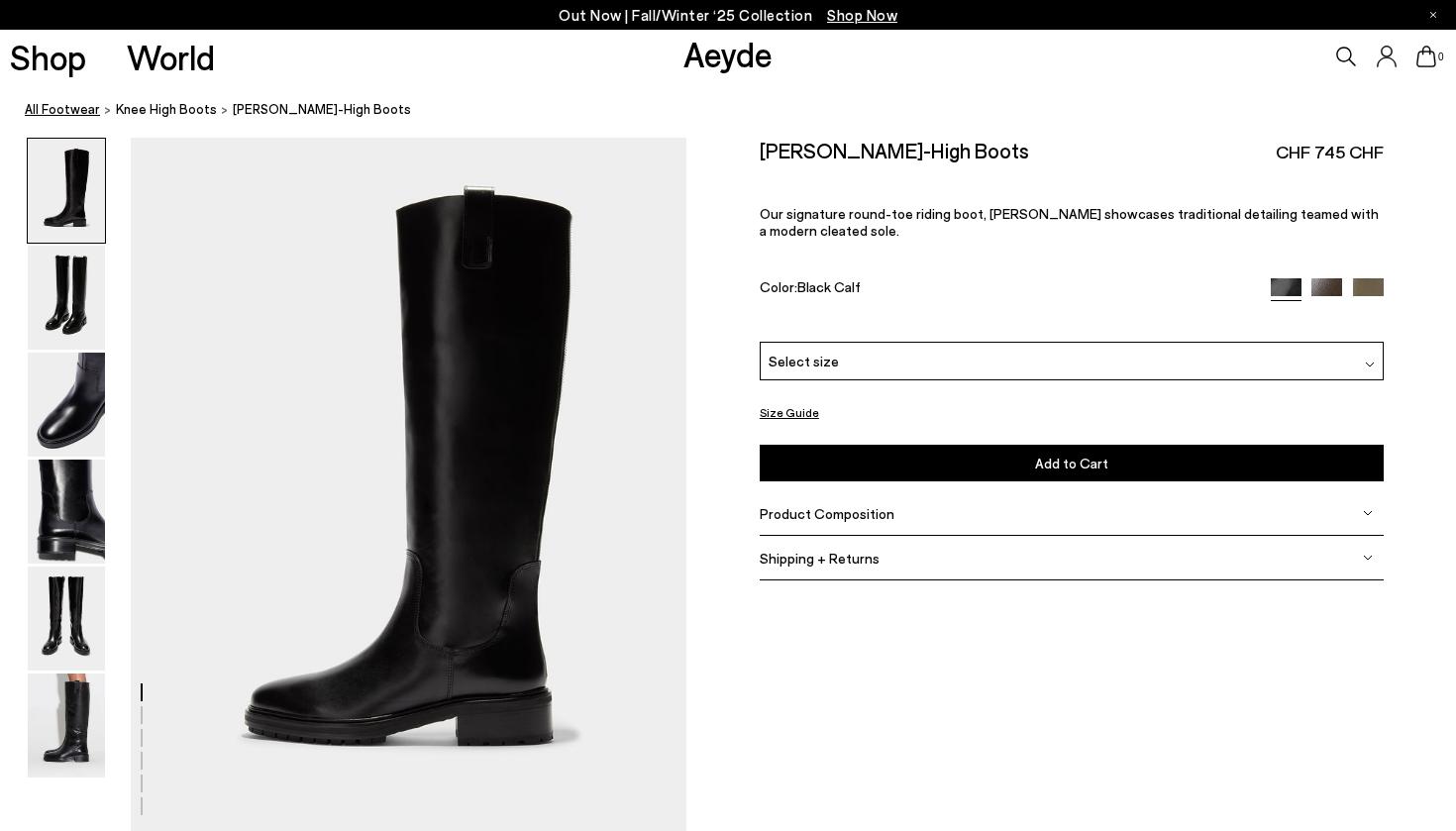
click at [82, 108] on link "All Footwear" at bounding box center [62, 109] width 75 height 21
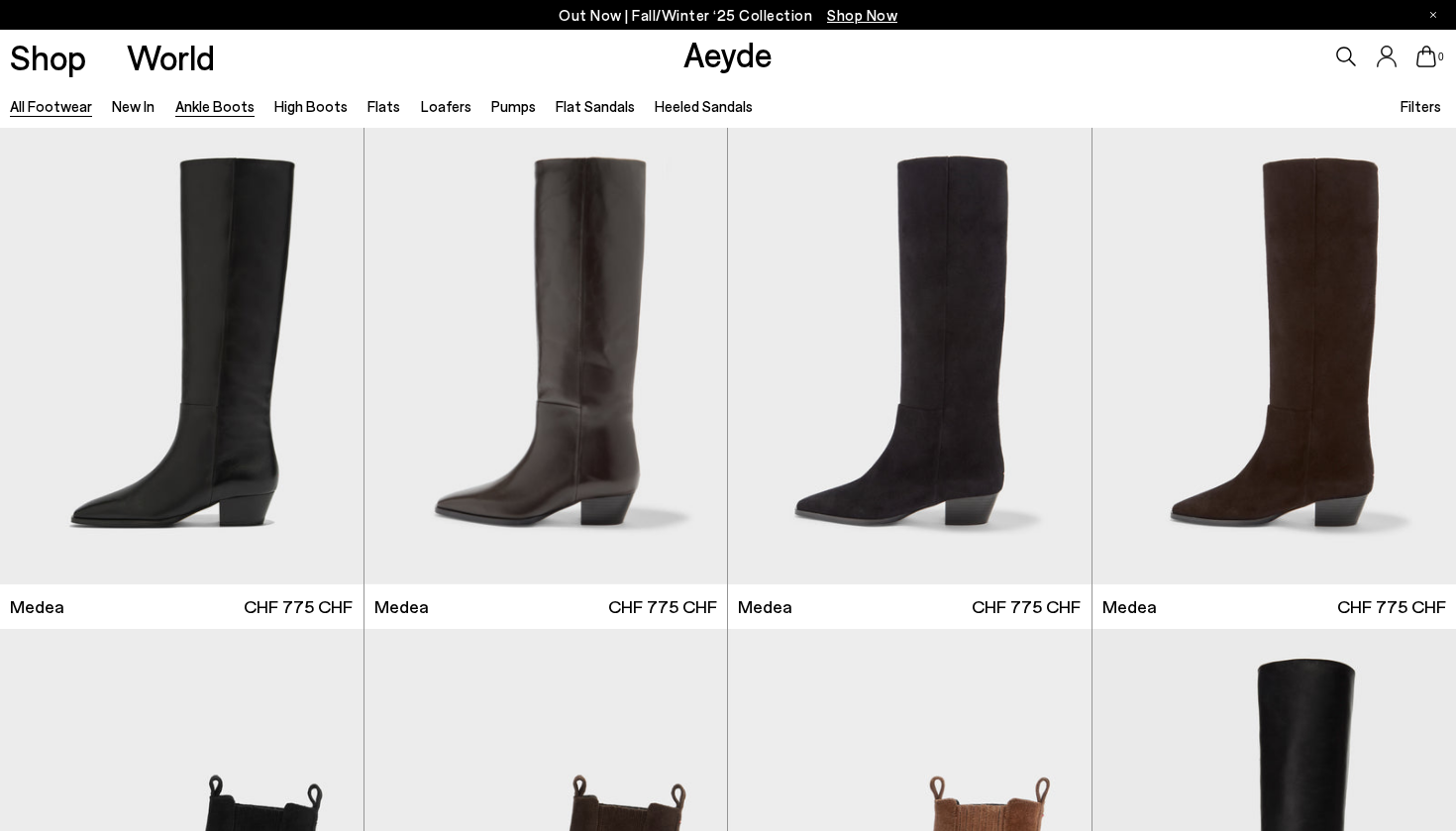
click at [230, 106] on link "Ankle Boots" at bounding box center [215, 106] width 79 height 18
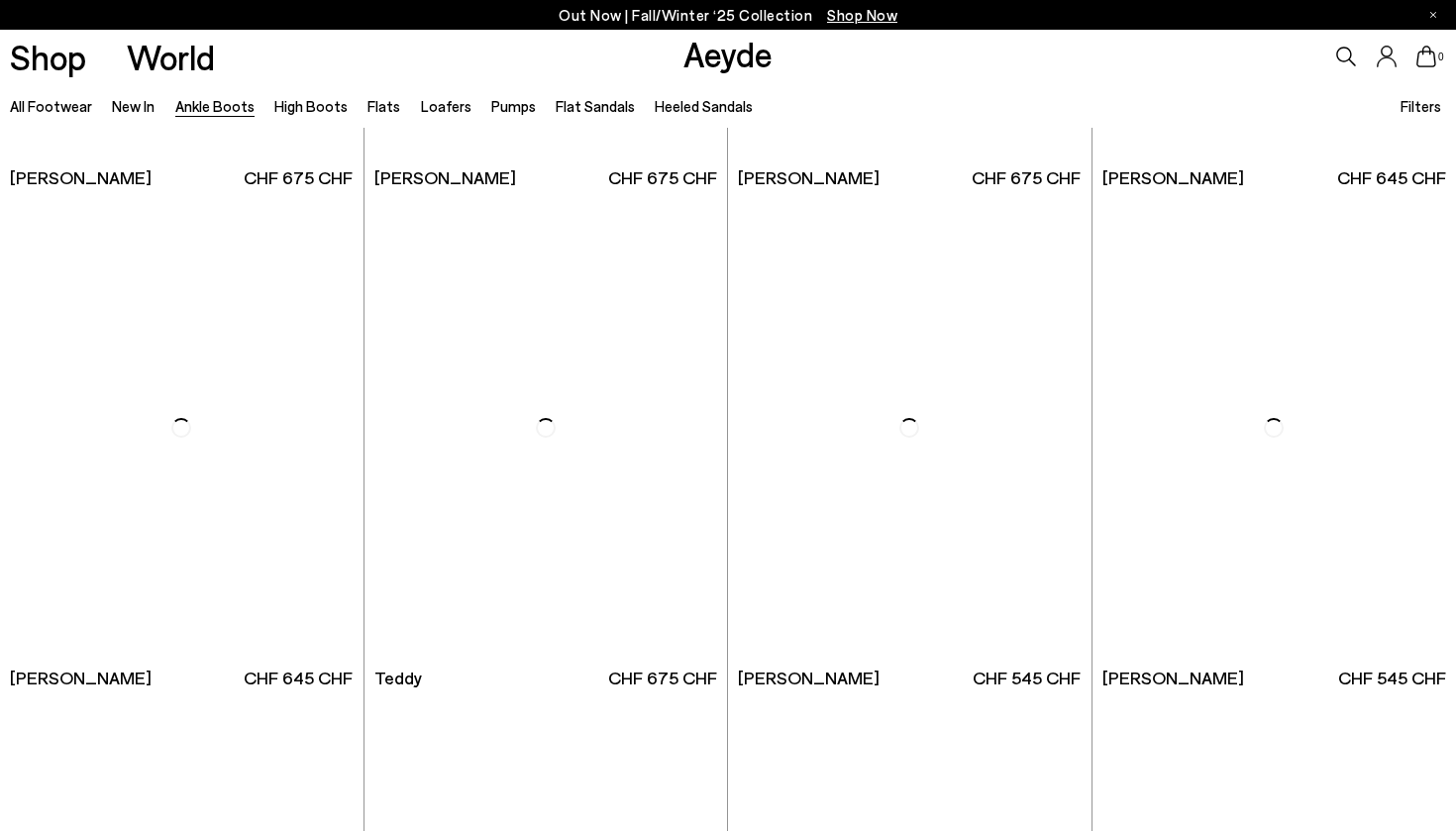
scroll to position [6354, 1]
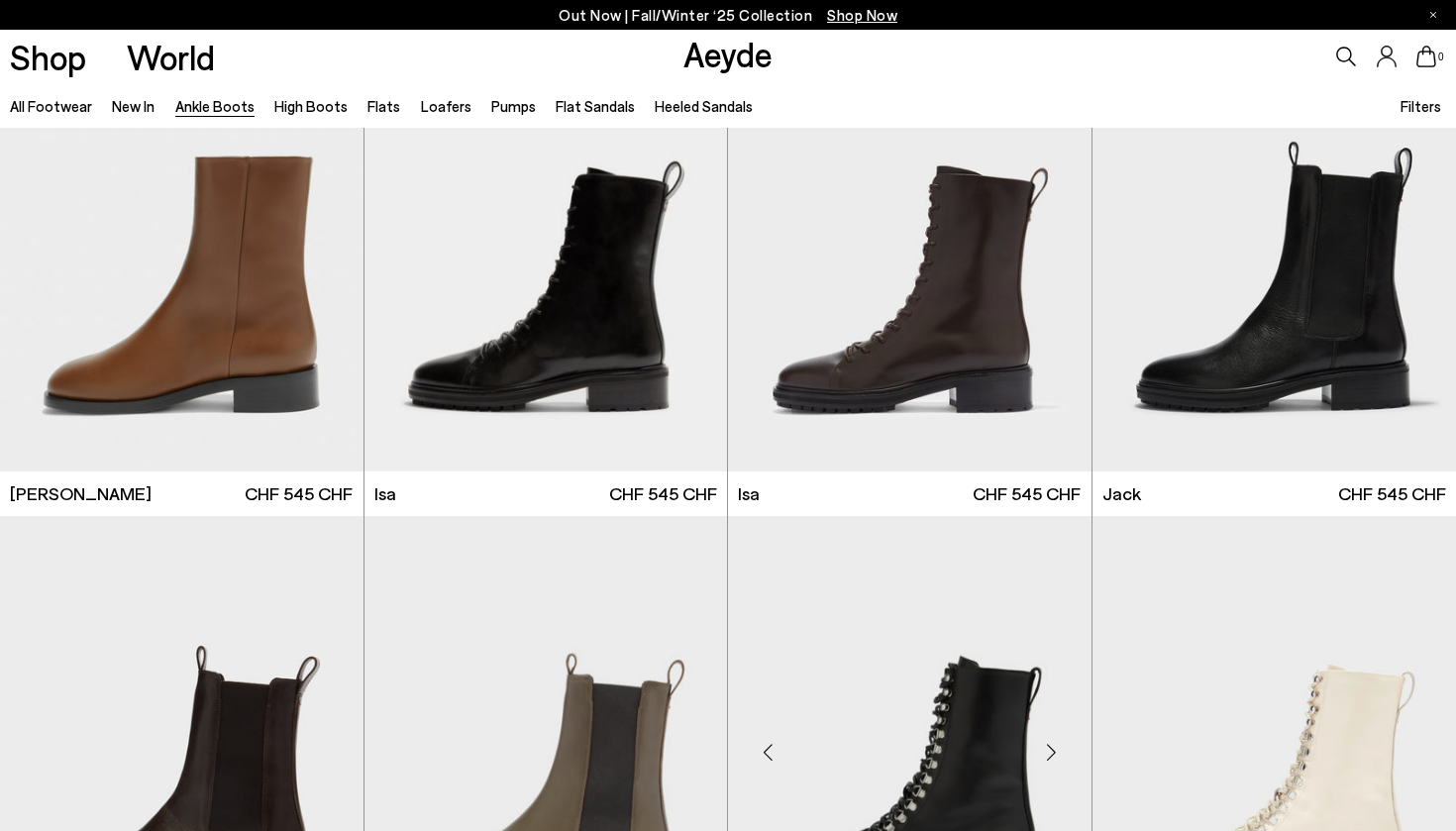
scroll to position [7112, 0]
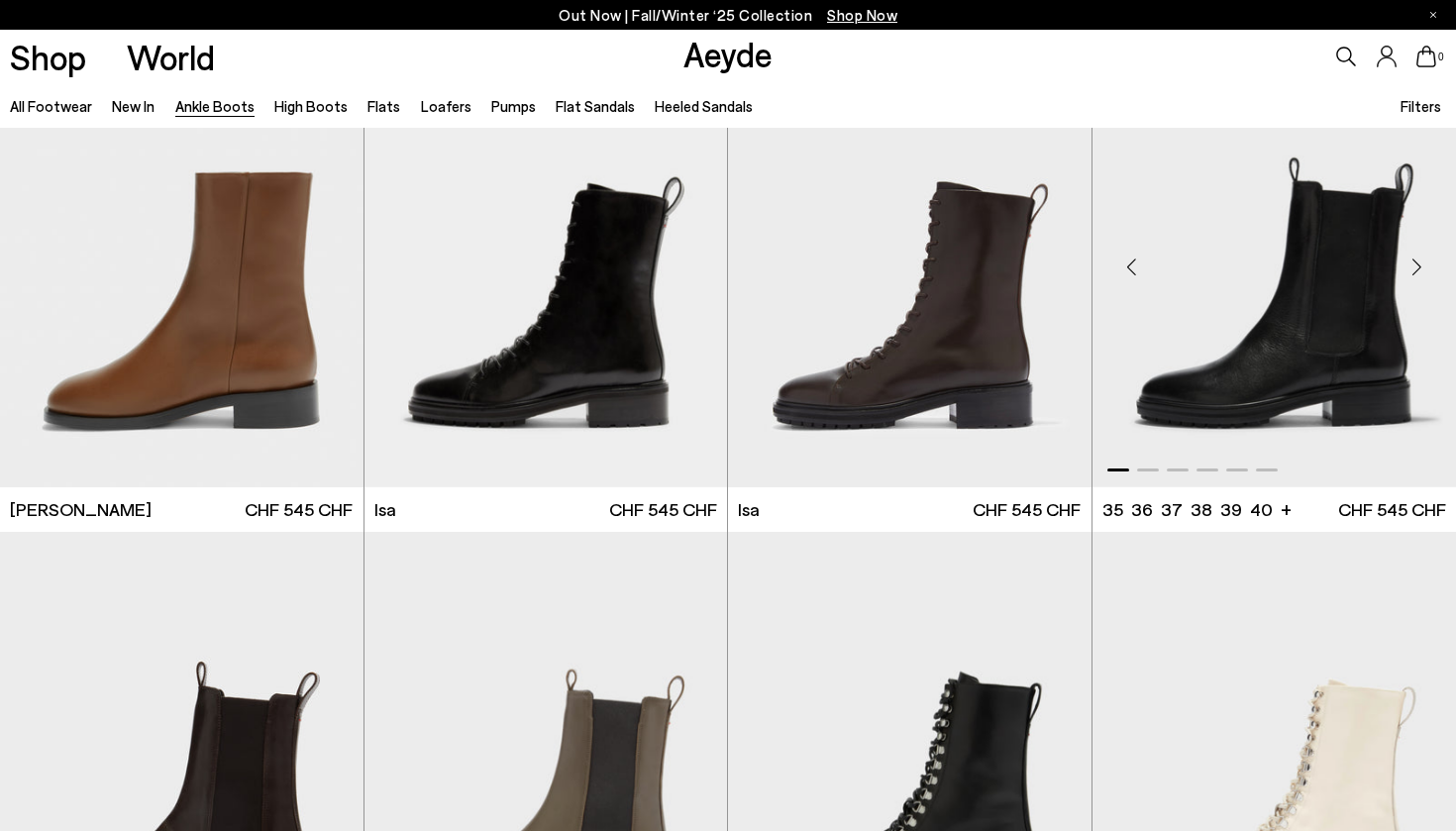
click at [1289, 400] on img "1 / 6" at bounding box center [1274, 259] width 364 height 456
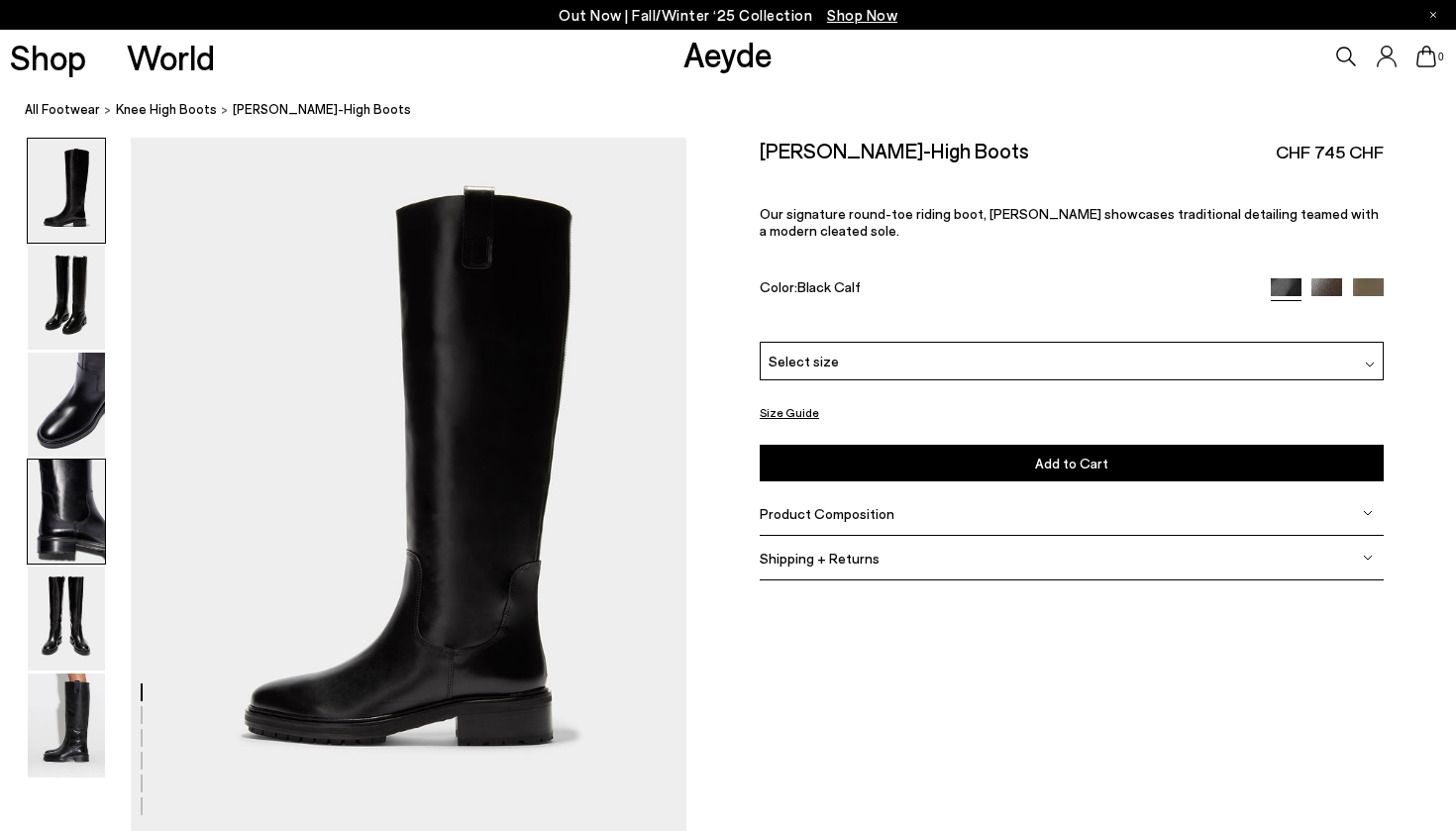
click at [60, 526] on img at bounding box center [66, 511] width 77 height 104
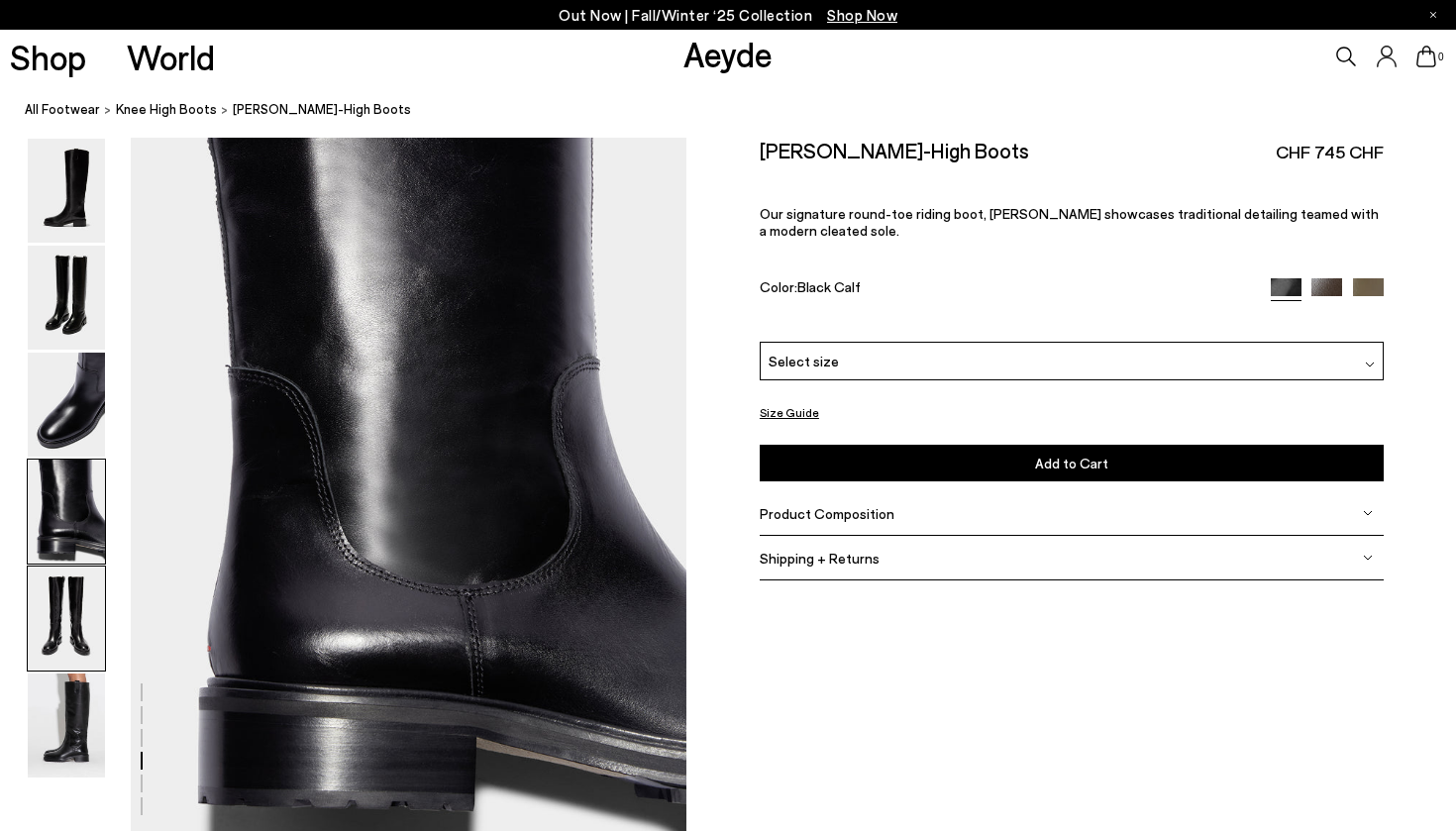
click at [78, 639] on img at bounding box center [66, 618] width 77 height 104
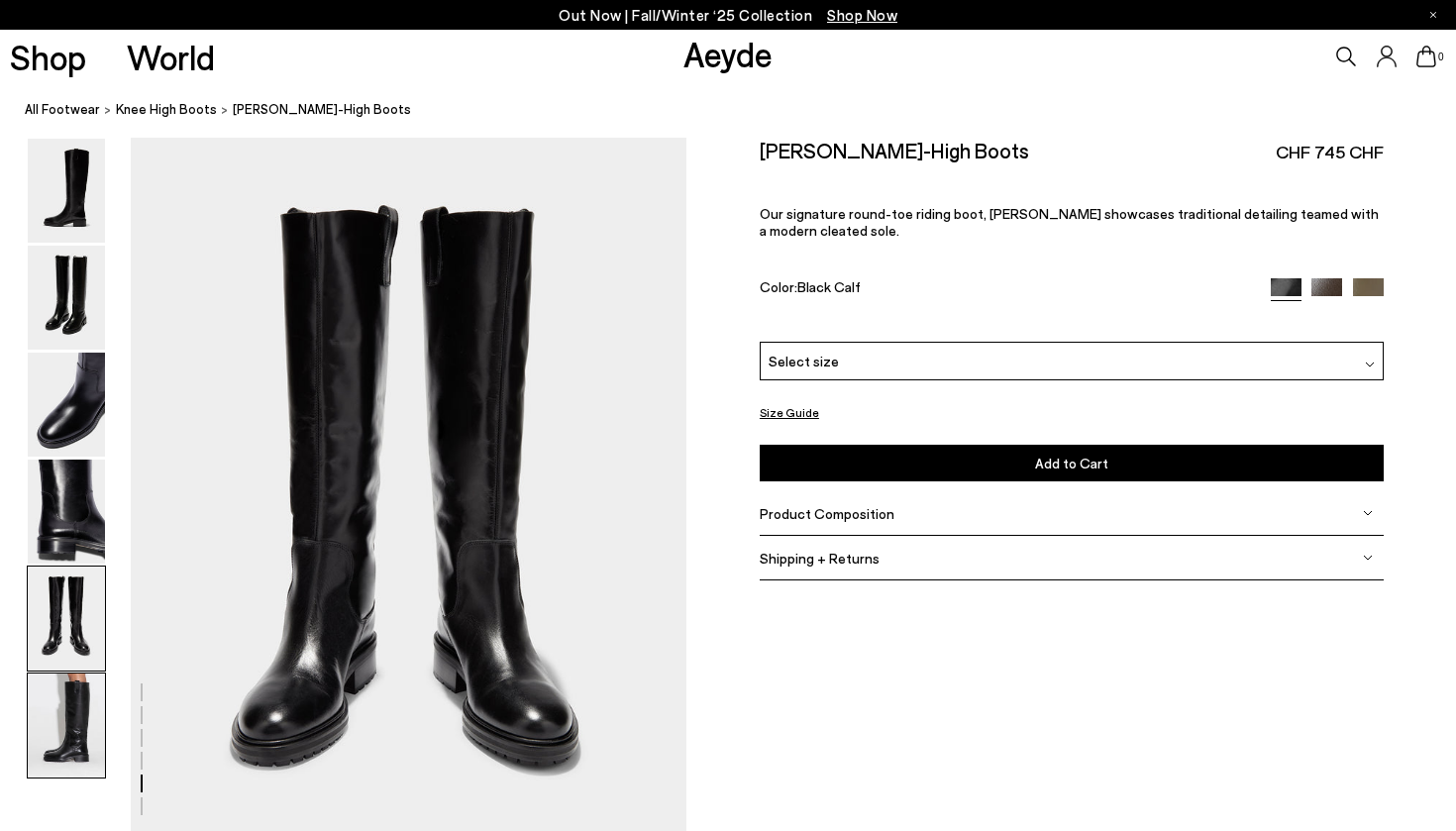
click at [83, 717] on img at bounding box center [66, 725] width 77 height 104
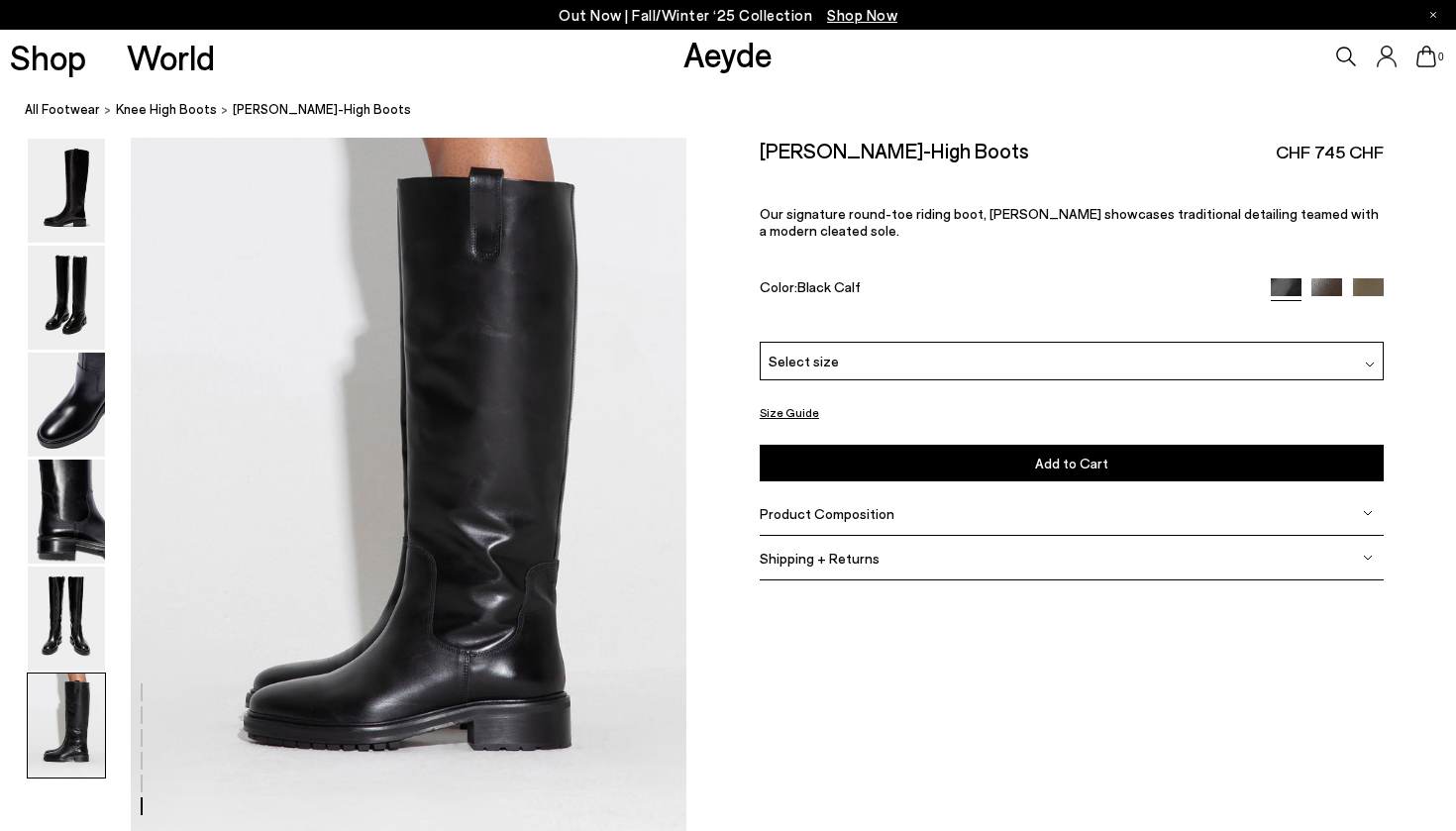
scroll to position [3811, 0]
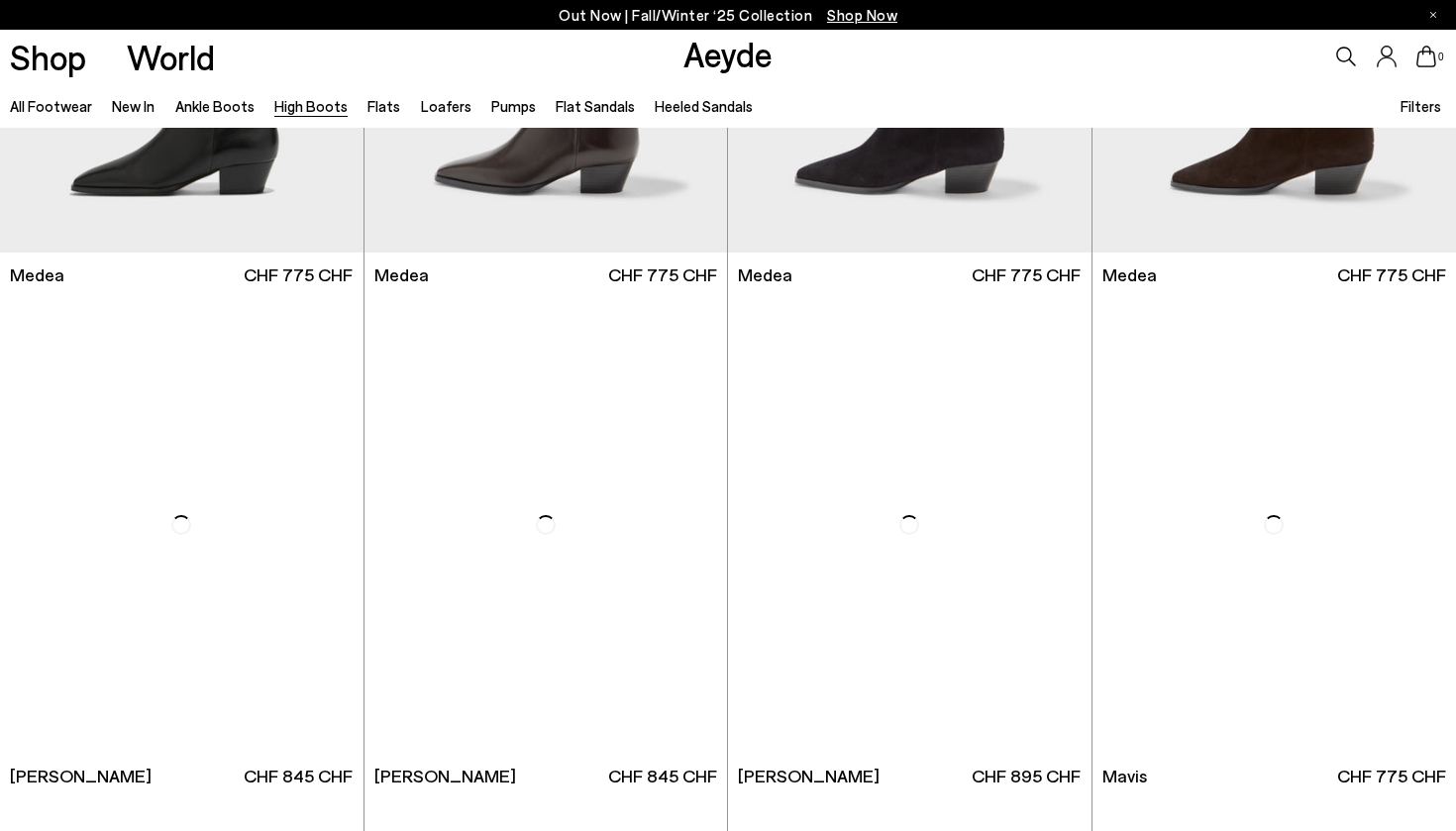
scroll to position [340, 0]
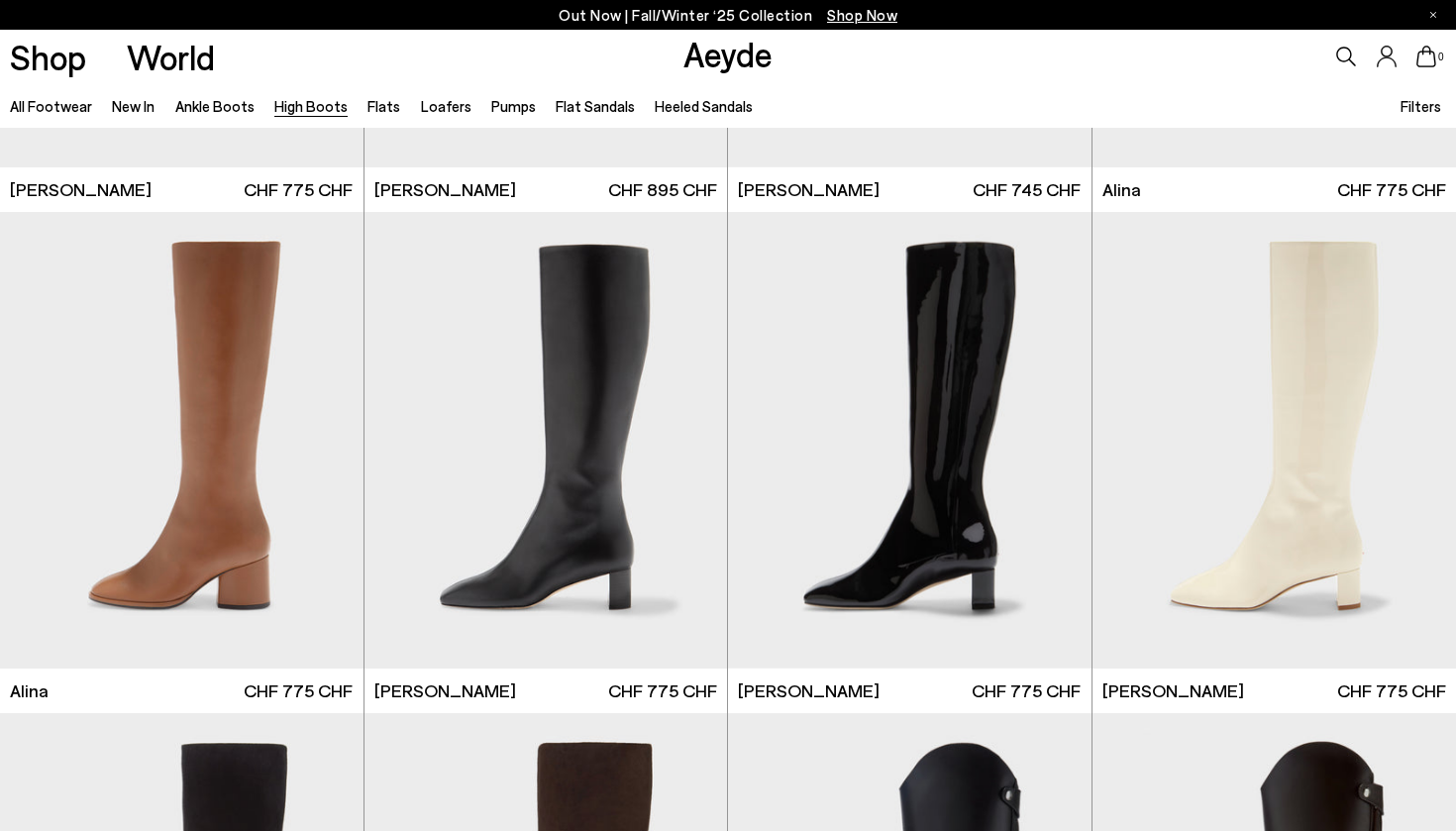
scroll to position [2913, 0]
